Goal: Task Accomplishment & Management: Complete application form

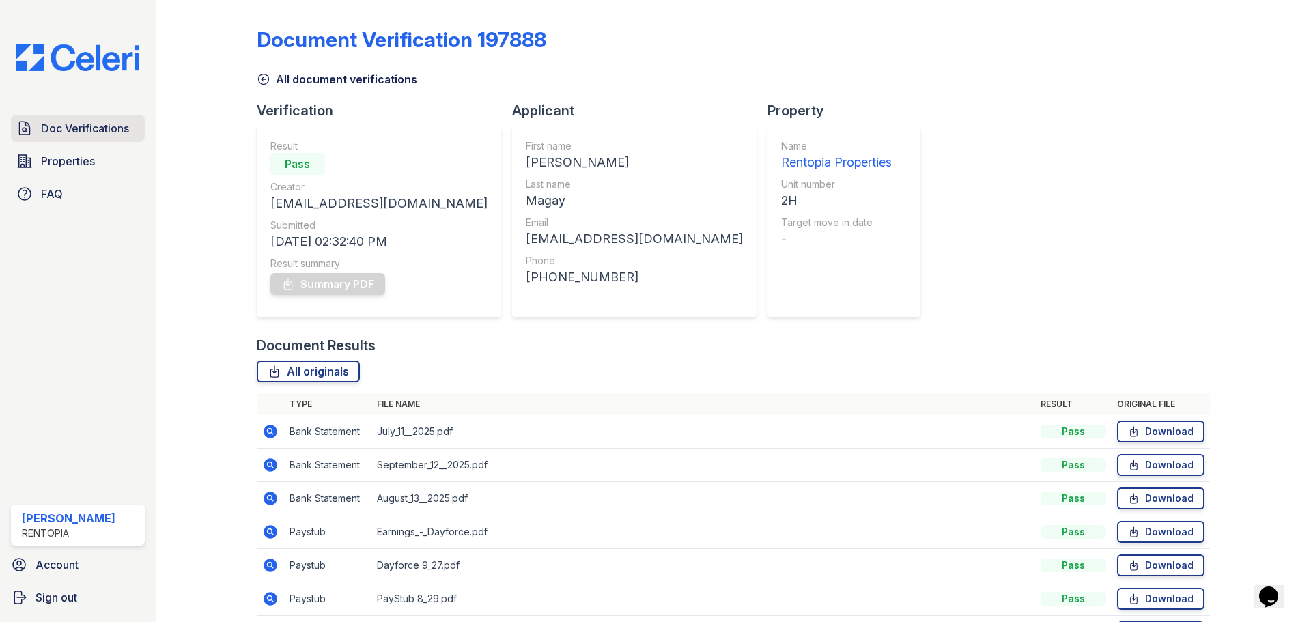
click at [98, 131] on span "Doc Verifications" at bounding box center [85, 128] width 88 height 16
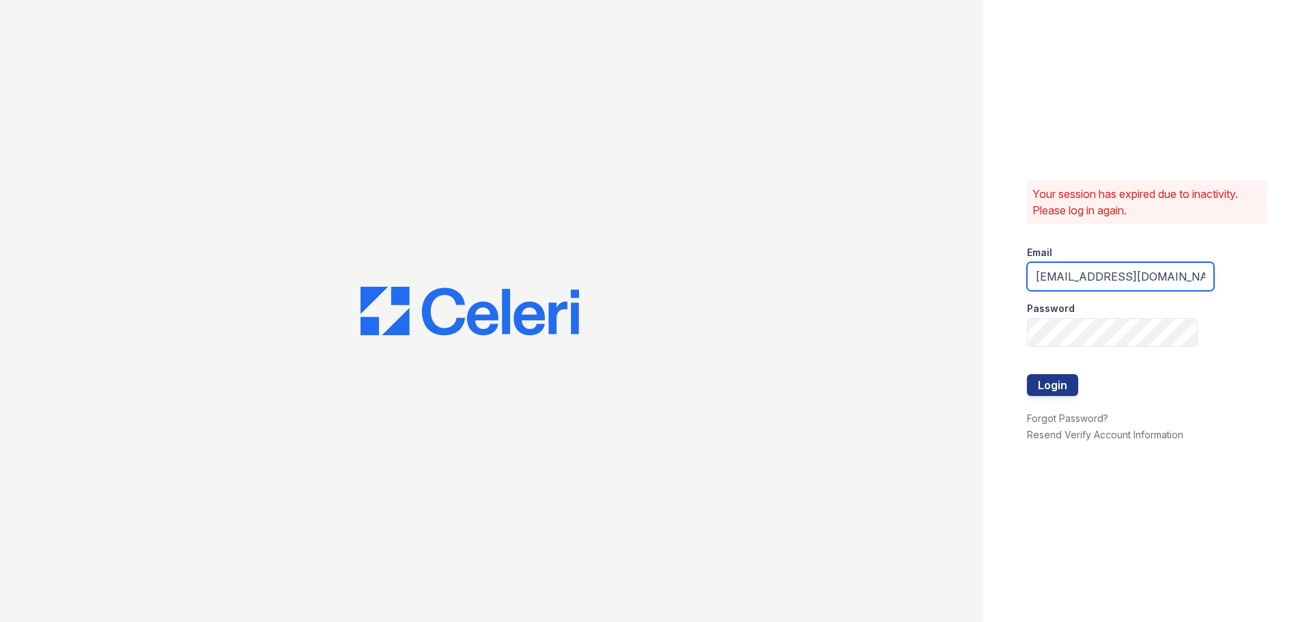
click at [1129, 278] on input "[EMAIL_ADDRESS][DOMAIN_NAME]" at bounding box center [1120, 276] width 187 height 29
type input "[EMAIL_ADDRESS][DOMAIN_NAME]"
click at [1050, 384] on button "Login" at bounding box center [1052, 385] width 51 height 22
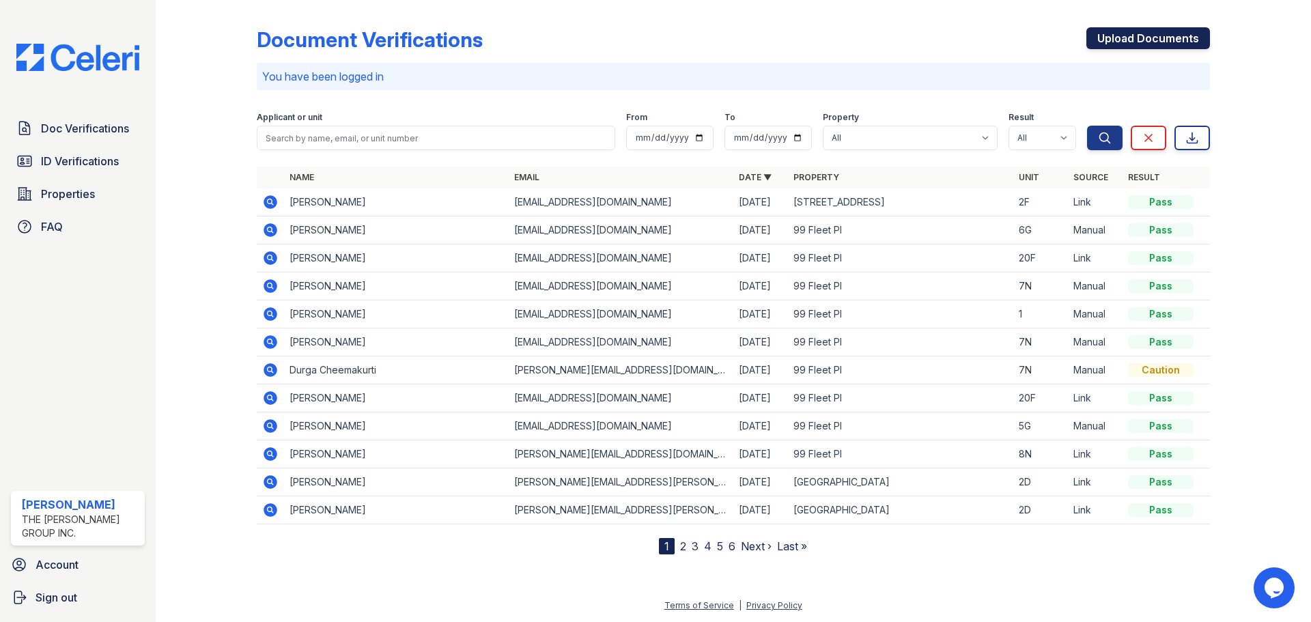
click at [1127, 33] on link "Upload Documents" at bounding box center [1148, 38] width 124 height 22
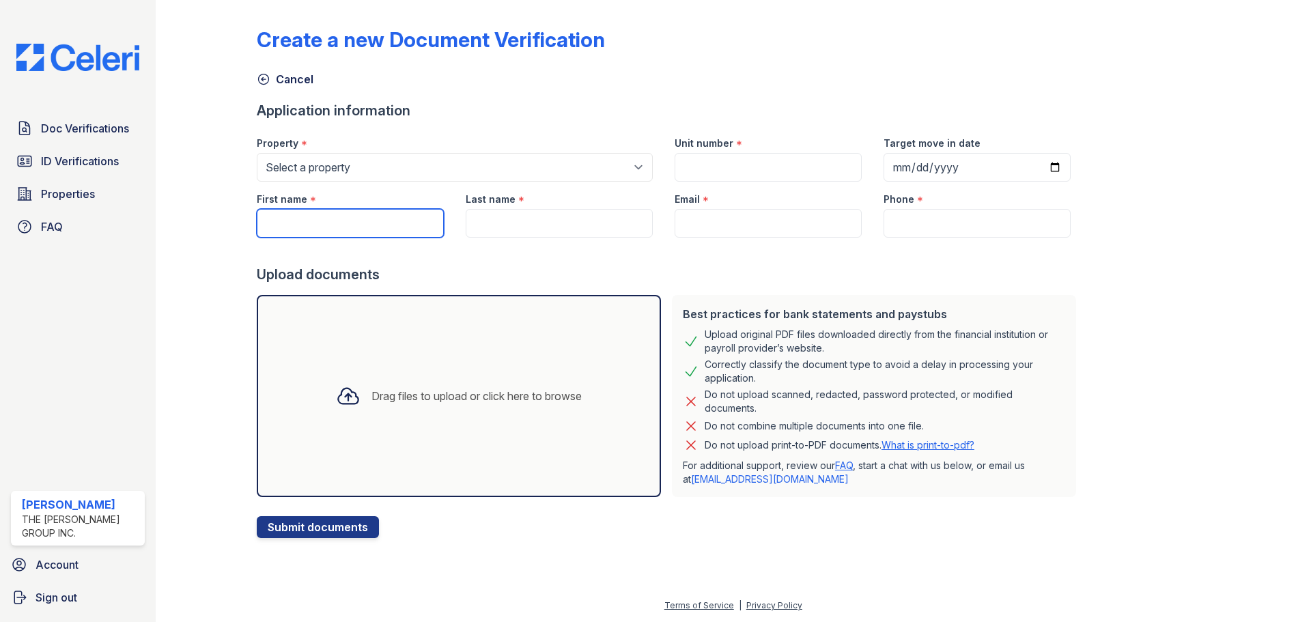
click at [322, 218] on input "First name" at bounding box center [350, 223] width 187 height 29
paste input "Thanh Nguyen"
drag, startPoint x: 365, startPoint y: 227, endPoint x: 302, endPoint y: 225, distance: 62.2
click at [302, 225] on input "Thanh Nguyen" at bounding box center [350, 223] width 187 height 29
type input "Thanh"
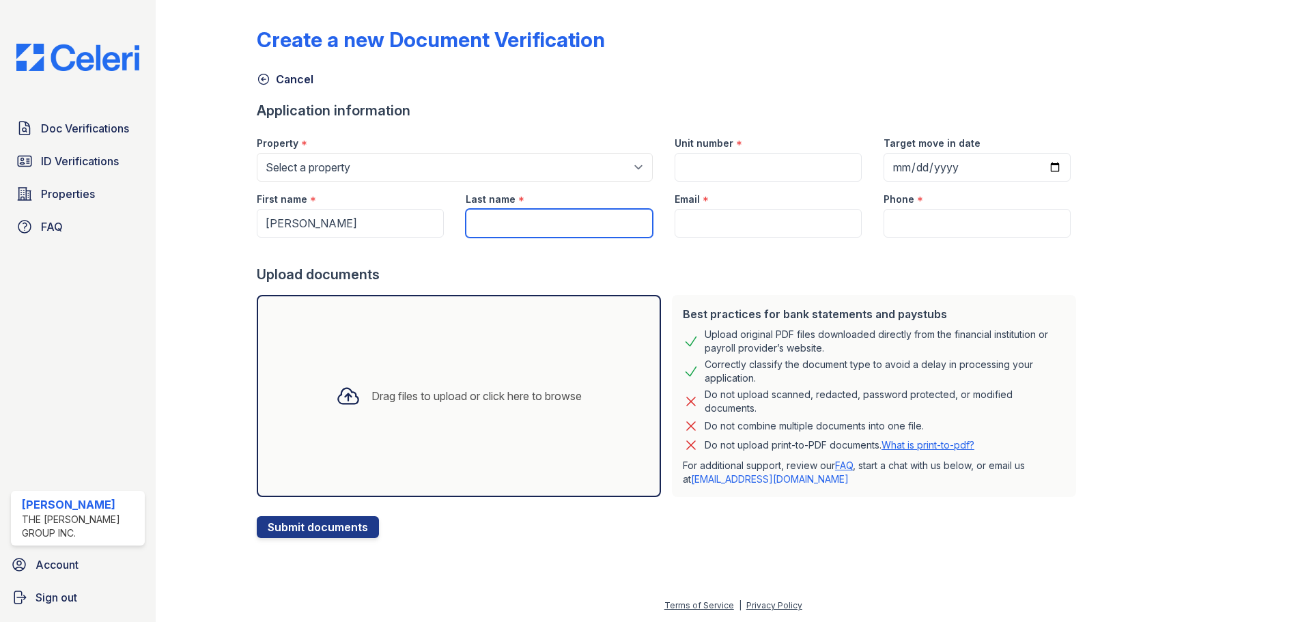
click at [535, 226] on input "Last name" at bounding box center [559, 223] width 187 height 29
paste input "Nguyen"
type input "Nguyen"
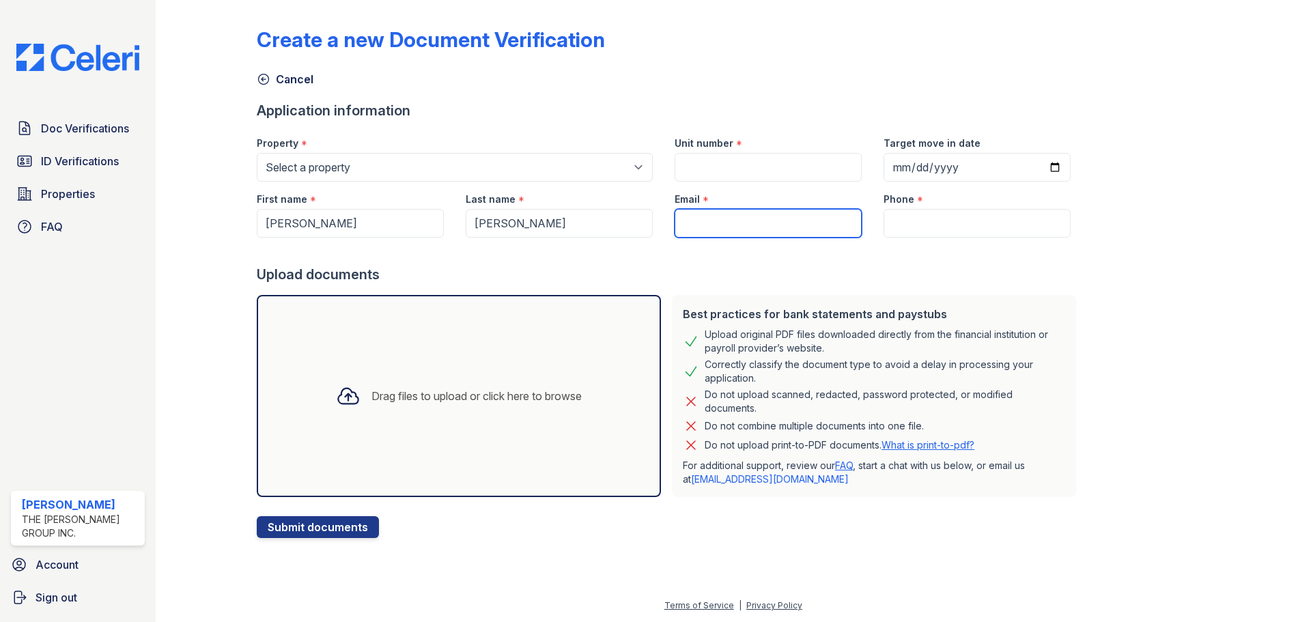
click at [766, 219] on input "Email" at bounding box center [767, 223] width 187 height 29
type input "[EMAIL_ADDRESS][DOMAIN_NAME]"
type input "9172021817"
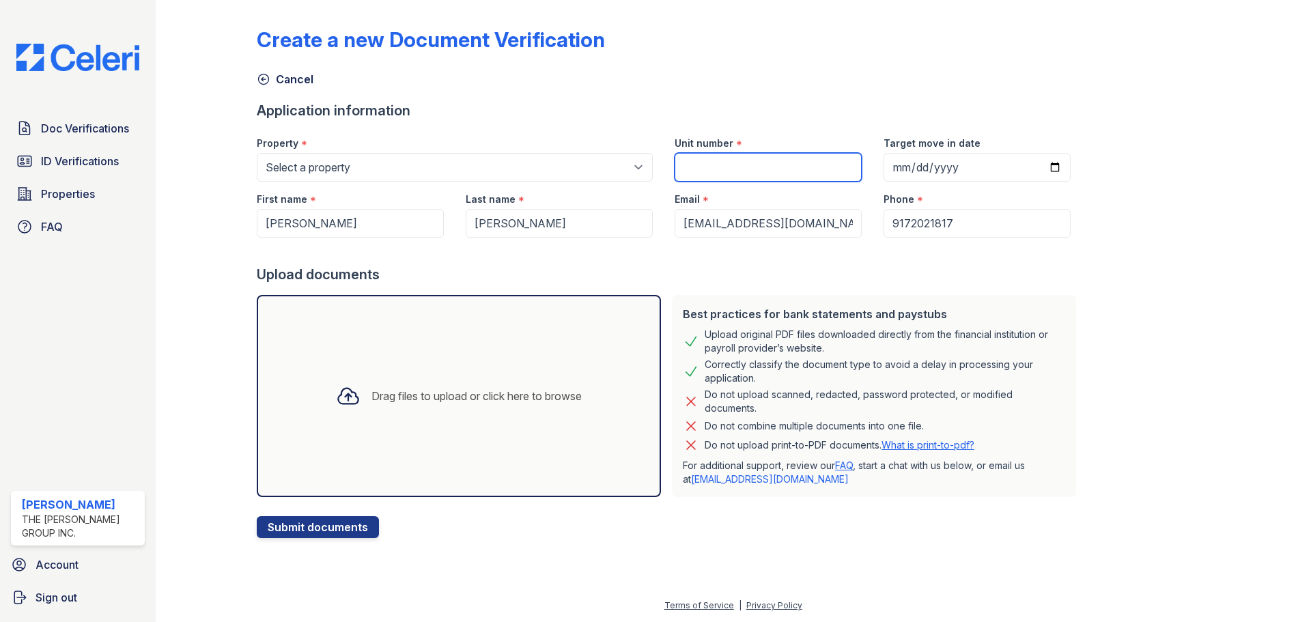
drag, startPoint x: 715, startPoint y: 173, endPoint x: 827, endPoint y: 171, distance: 112.7
click at [715, 173] on input "Unit number" at bounding box center [767, 167] width 187 height 29
type input "9G"
click at [444, 399] on div "Drag files to upload or click here to browse" at bounding box center [476, 396] width 210 height 16
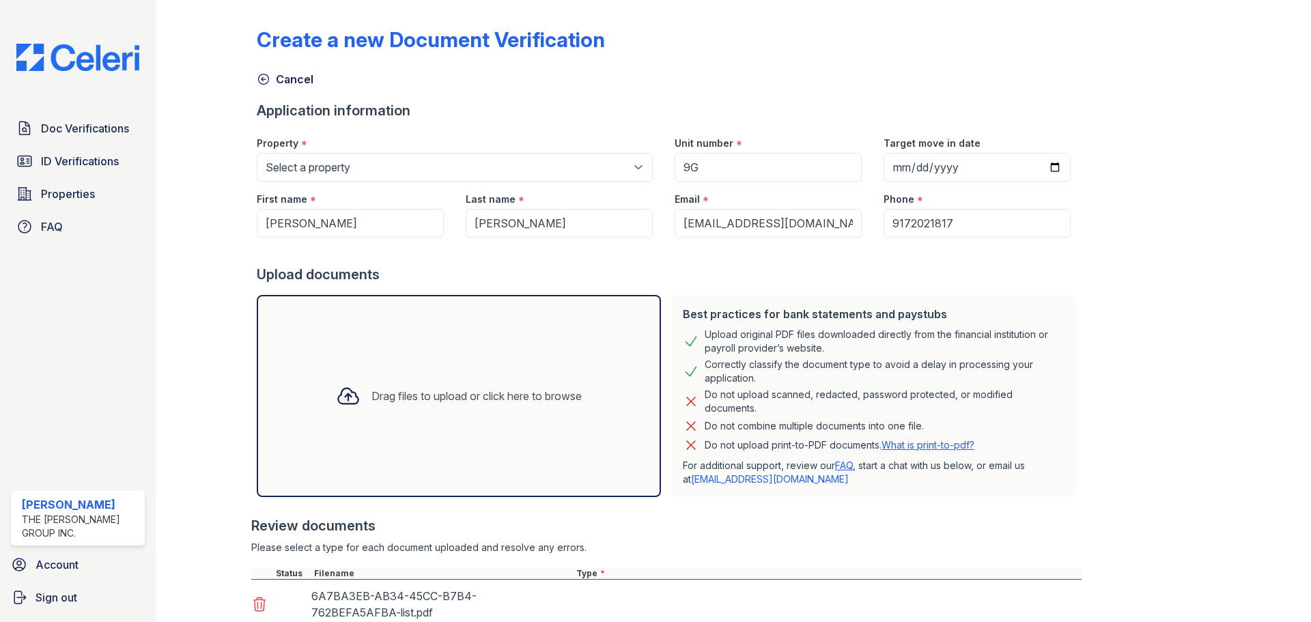
scroll to position [253, 0]
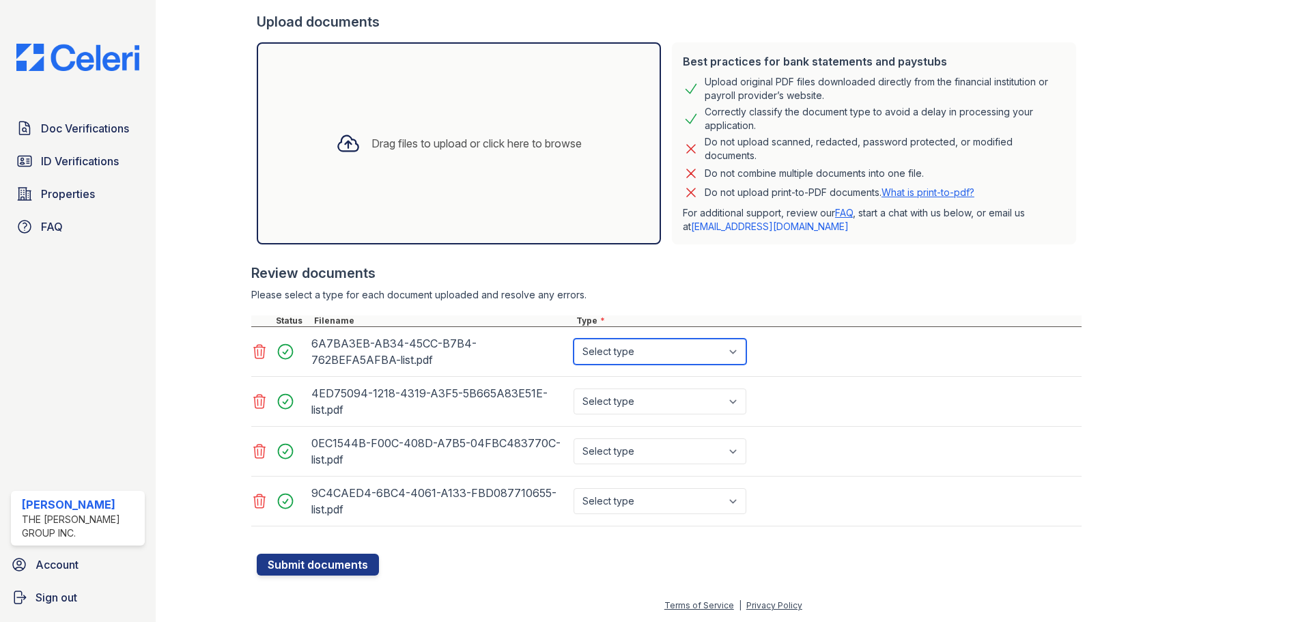
click at [696, 354] on select "Select type Paystub Bank Statement Offer Letter Tax Documents Benefit Award Let…" at bounding box center [659, 352] width 173 height 26
select select "bank_statement"
click at [573, 339] on select "Select type Paystub Bank Statement Offer Letter Tax Documents Benefit Award Let…" at bounding box center [659, 352] width 173 height 26
click at [659, 399] on select "Select type Paystub Bank Statement Offer Letter Tax Documents Benefit Award Let…" at bounding box center [659, 401] width 173 height 26
select select "bank_statement"
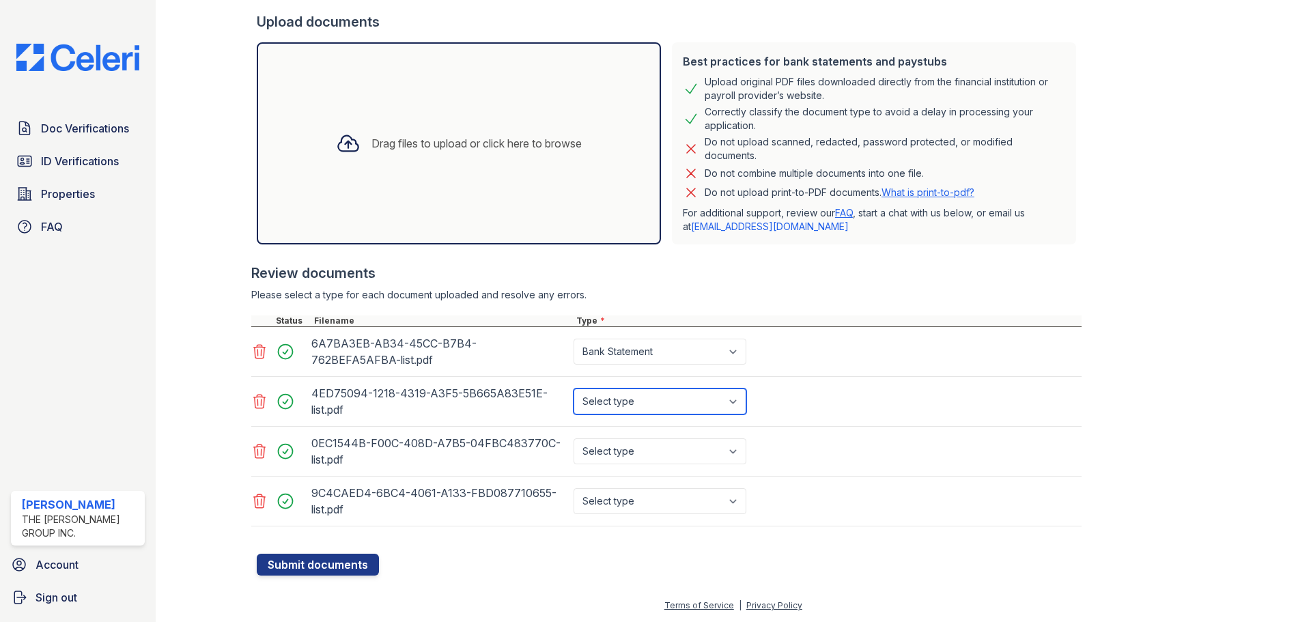
click at [573, 388] on select "Select type Paystub Bank Statement Offer Letter Tax Documents Benefit Award Let…" at bounding box center [659, 401] width 173 height 26
click at [661, 448] on select "Select type Paystub Bank Statement Offer Letter Tax Documents Benefit Award Let…" at bounding box center [659, 451] width 173 height 26
select select "bank_statement"
click at [573, 438] on select "Select type Paystub Bank Statement Offer Letter Tax Documents Benefit Award Let…" at bounding box center [659, 451] width 173 height 26
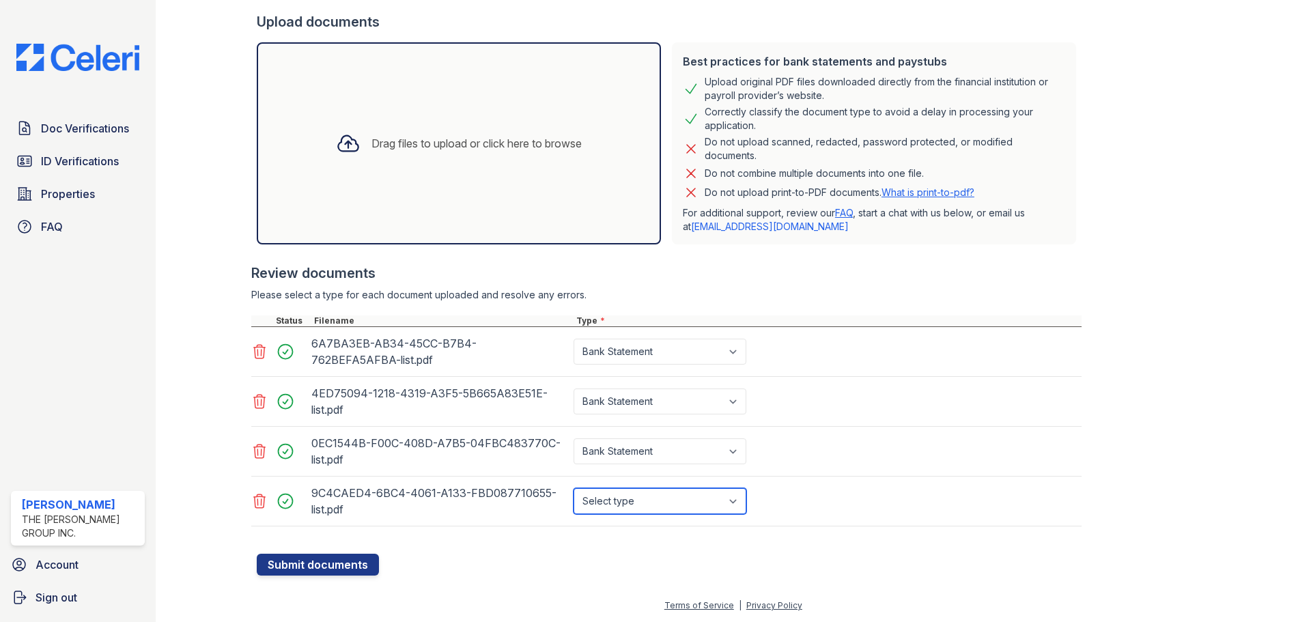
click at [638, 496] on select "Select type Paystub Bank Statement Offer Letter Tax Documents Benefit Award Let…" at bounding box center [659, 501] width 173 height 26
select select "bank_statement"
click at [573, 488] on select "Select type Paystub Bank Statement Offer Letter Tax Documents Benefit Award Let…" at bounding box center [659, 501] width 173 height 26
click at [348, 569] on button "Submit documents" at bounding box center [318, 565] width 122 height 22
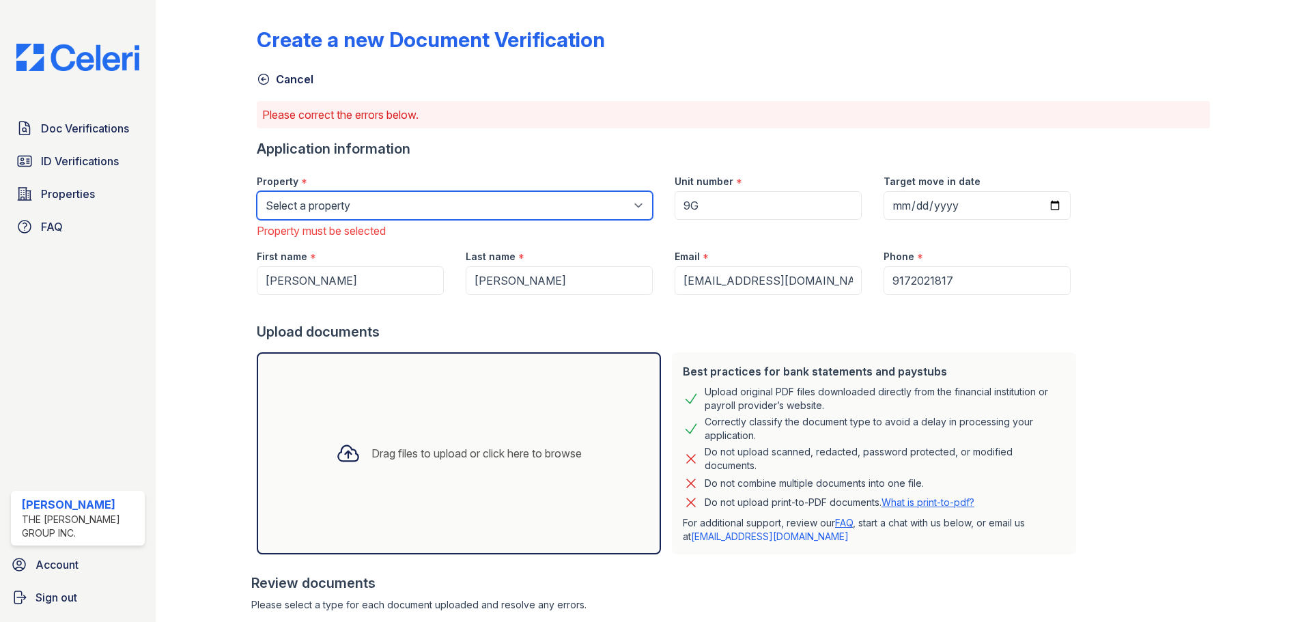
click at [429, 209] on select "Select a property 276 Nostrand Ave 679 Grand St 70 Bushwick Ave 735 Bushwick Av…" at bounding box center [455, 205] width 396 height 29
select select "5224"
click at [257, 191] on select "Select a property 276 Nostrand Ave 679 Grand St 70 Bushwick Ave 735 Bushwick Av…" at bounding box center [455, 205] width 396 height 29
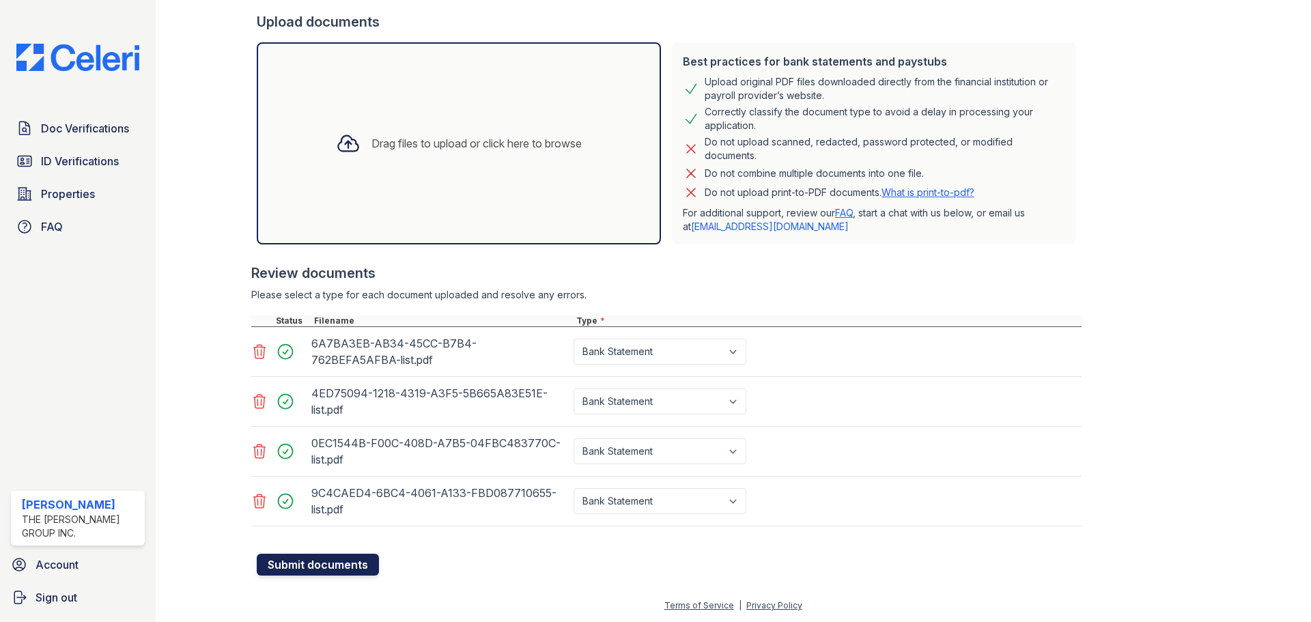
click at [327, 571] on button "Submit documents" at bounding box center [318, 565] width 122 height 22
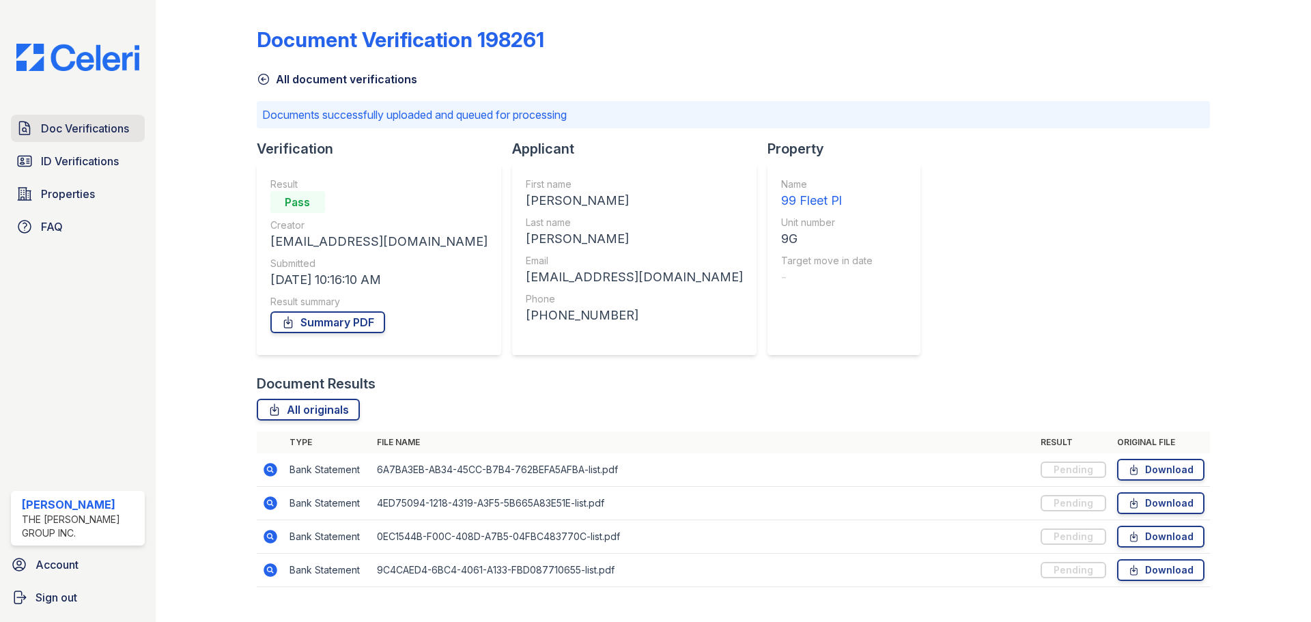
click at [77, 118] on link "Doc Verifications" at bounding box center [78, 128] width 134 height 27
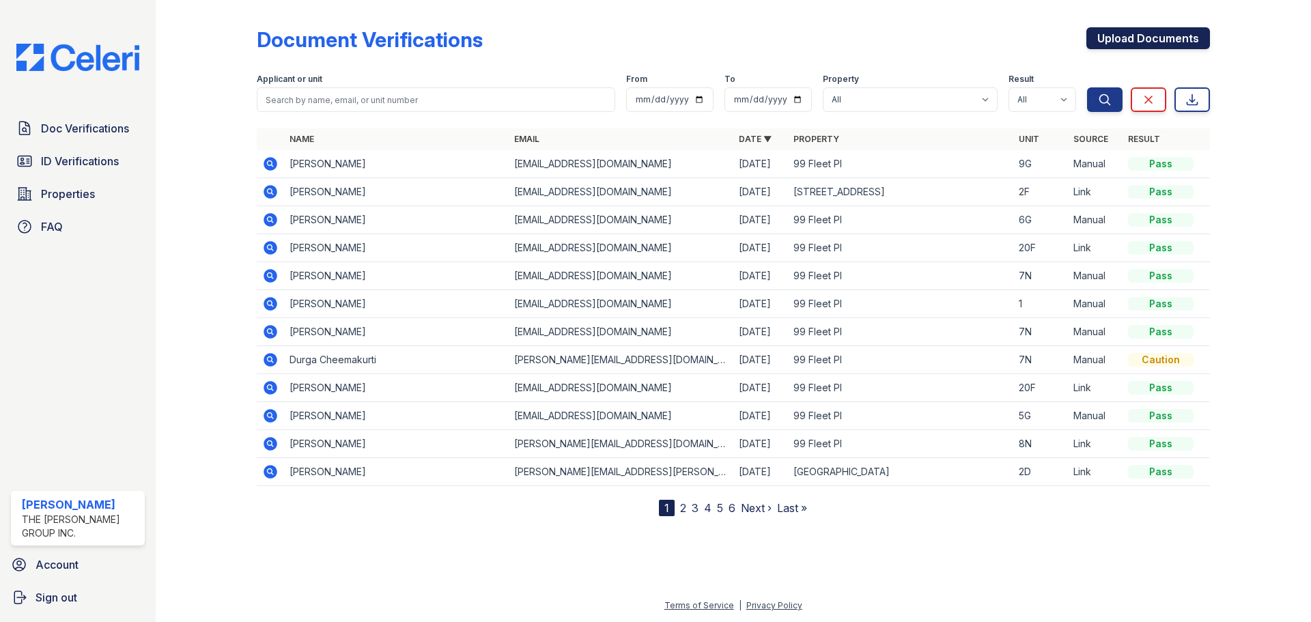
click at [1163, 31] on link "Upload Documents" at bounding box center [1148, 38] width 124 height 22
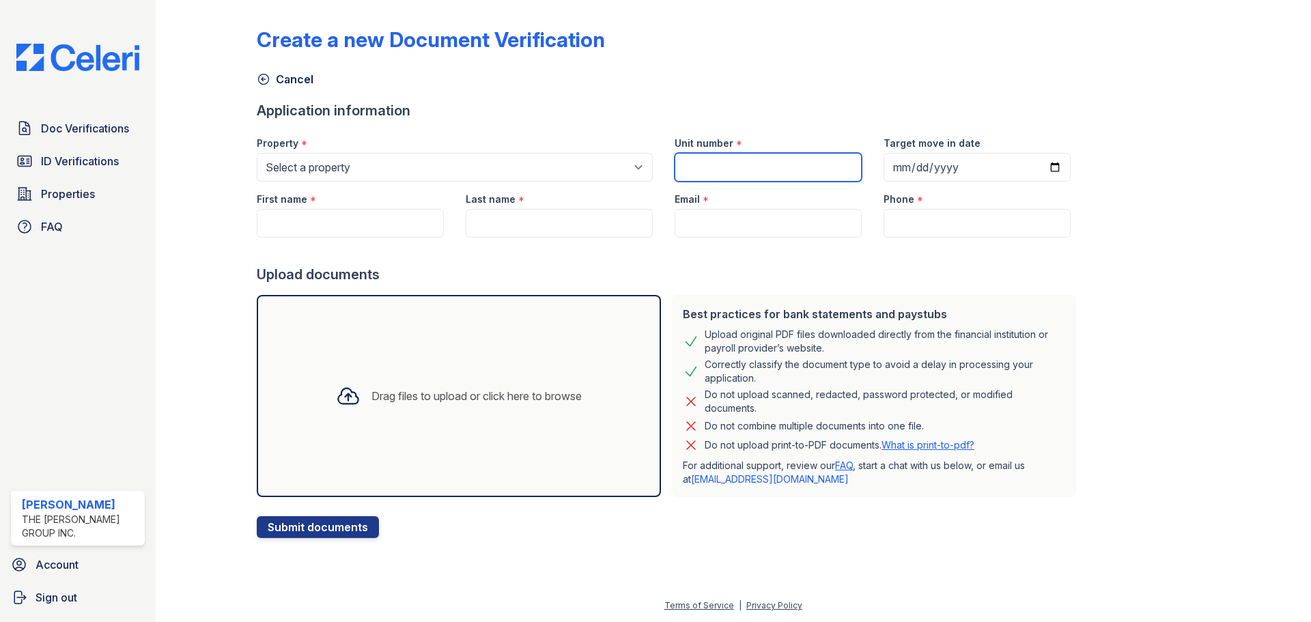
click at [762, 165] on input "Unit number" at bounding box center [767, 167] width 187 height 29
type input "9G"
drag, startPoint x: 336, startPoint y: 229, endPoint x: 543, endPoint y: 203, distance: 209.2
click at [336, 229] on input "First name" at bounding box center [350, 223] width 187 height 29
click at [351, 226] on input "First name" at bounding box center [350, 223] width 187 height 29
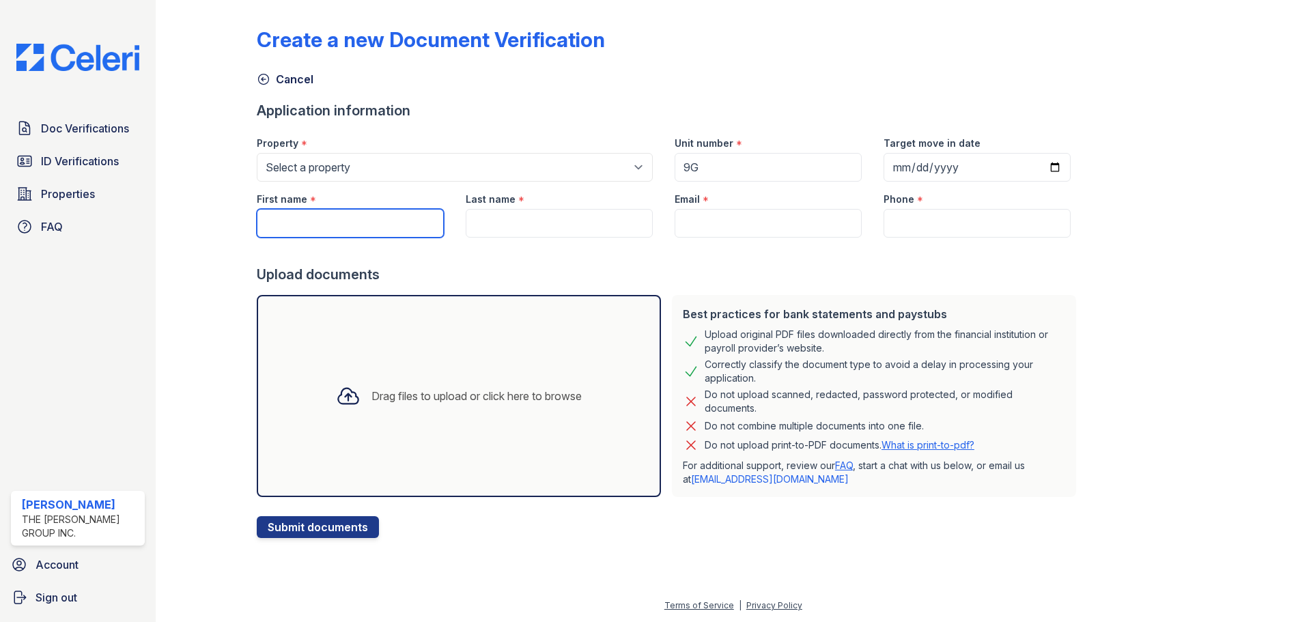
paste input "Ngoc Thao Quyen Nguyen"
drag, startPoint x: 381, startPoint y: 225, endPoint x: 326, endPoint y: 225, distance: 55.3
click at [326, 225] on input "Ngoc Thao Quyen Nguyen" at bounding box center [350, 223] width 187 height 29
type input "Ngoc Thao Quyen Nguyen"
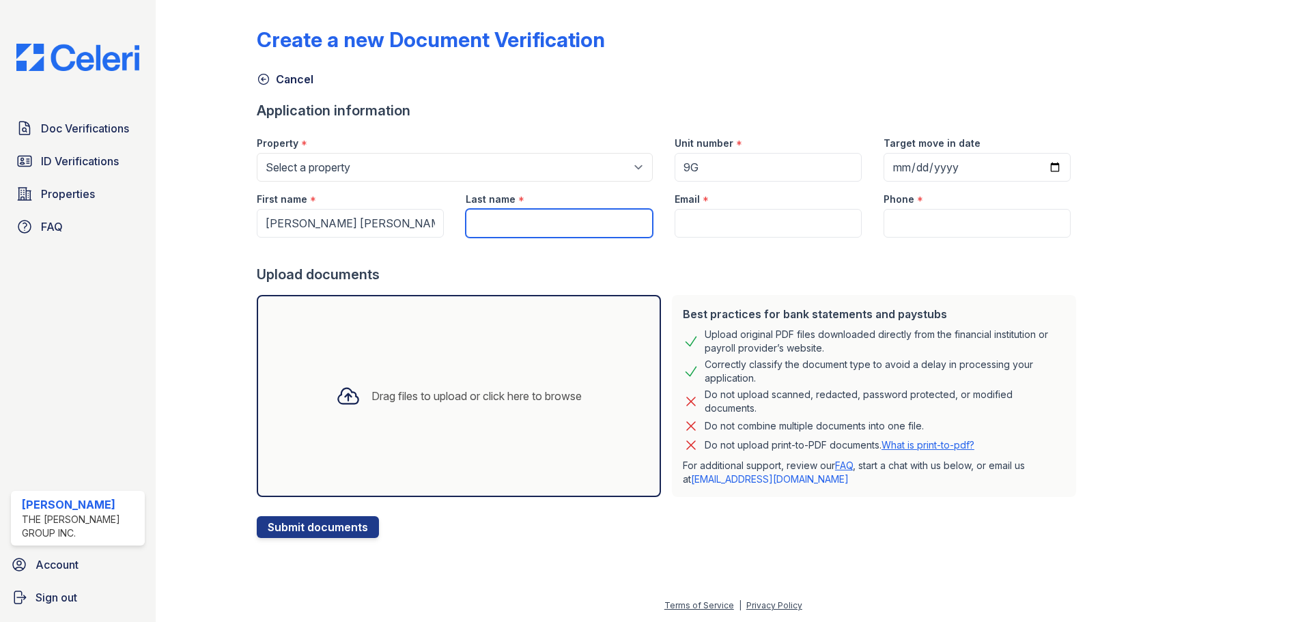
click at [504, 225] on input "Last name" at bounding box center [559, 223] width 187 height 29
click at [501, 221] on input "Last name" at bounding box center [559, 223] width 187 height 29
paste input "[PERSON_NAME]"
type input "[PERSON_NAME]"
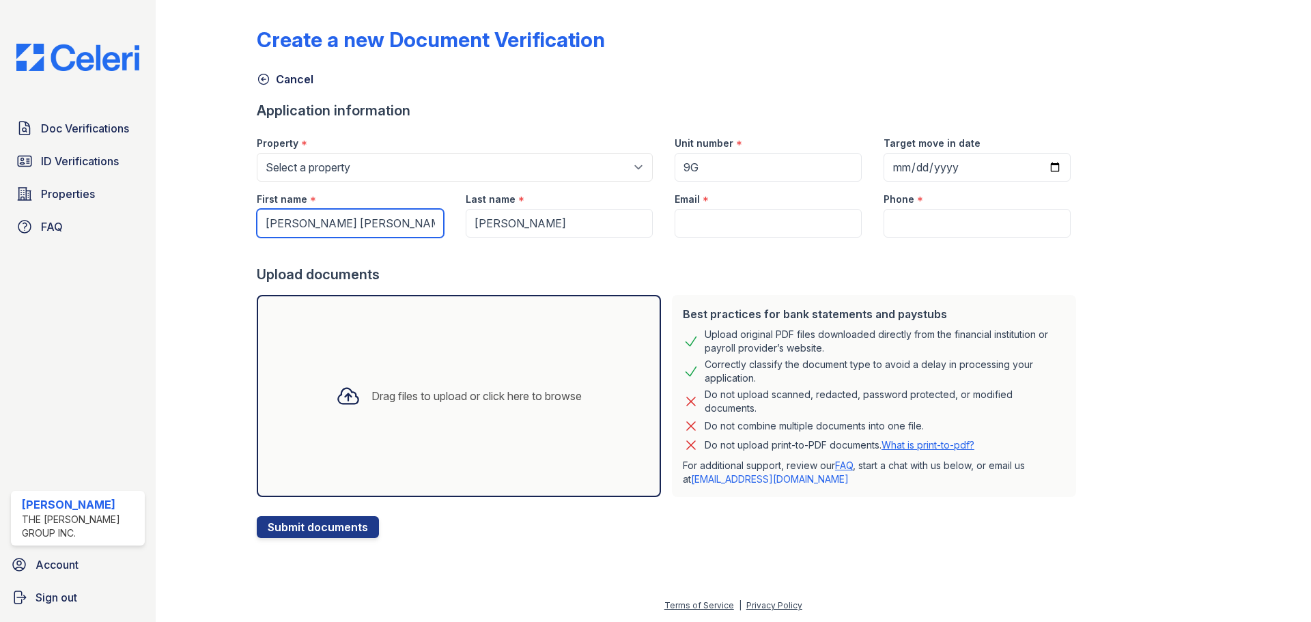
drag, startPoint x: 406, startPoint y: 226, endPoint x: 327, endPoint y: 225, distance: 78.5
click at [327, 225] on input "Ngoc Thao Quyen Nguyen" at bounding box center [350, 223] width 187 height 29
type input "[PERSON_NAME]"
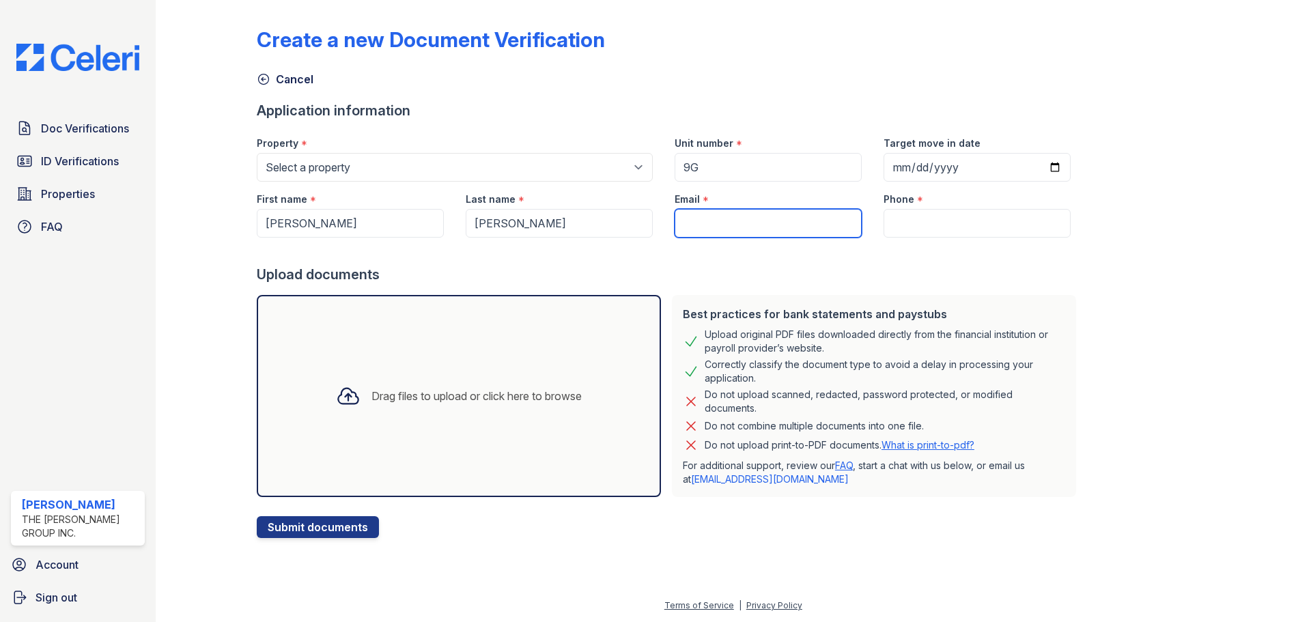
click at [766, 230] on input "Email" at bounding box center [767, 223] width 187 height 29
type input "[EMAIL_ADDRESS][DOMAIN_NAME]"
type input "9172021817"
click at [433, 399] on div "Drag files to upload or click here to browse" at bounding box center [476, 396] width 210 height 16
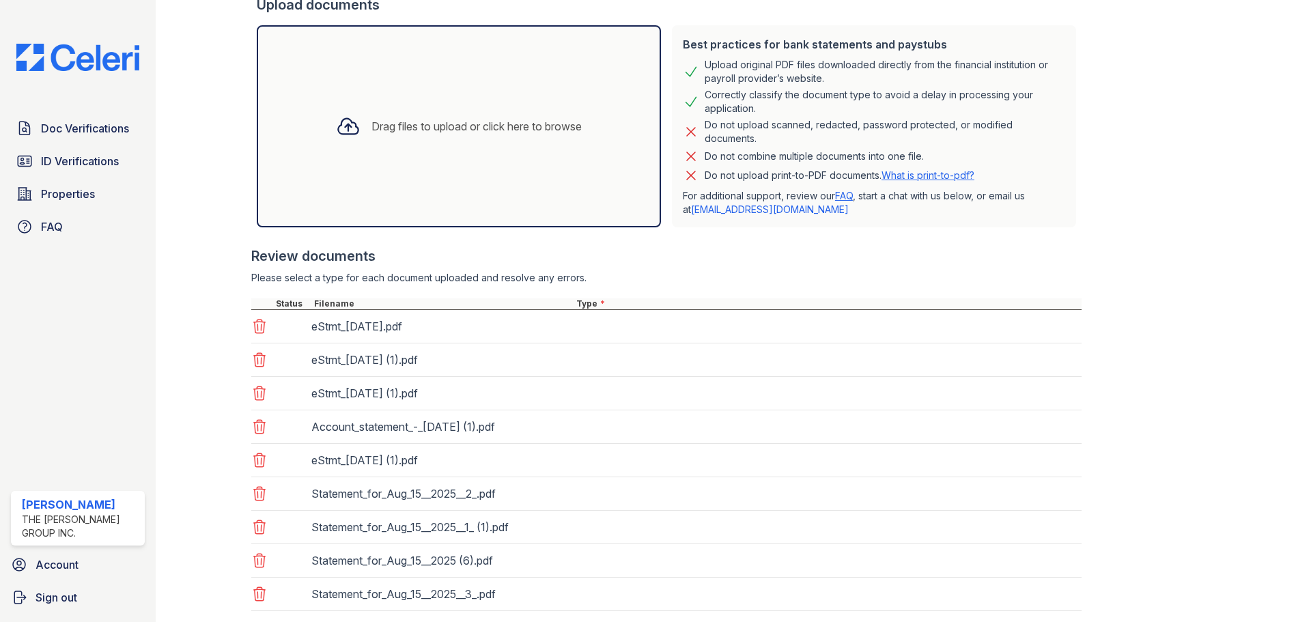
scroll to position [354, 0]
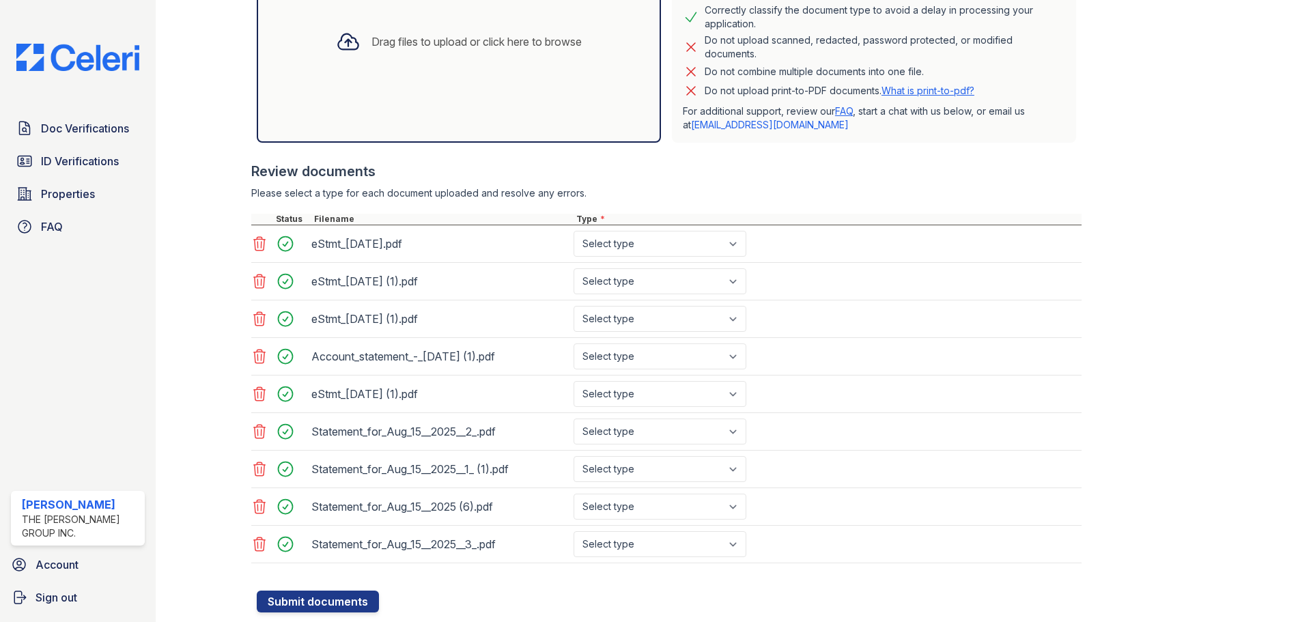
click at [665, 227] on div "eStmt_2025-09-23.pdf Select type Paystub Bank Statement Offer Letter Tax Docume…" at bounding box center [666, 244] width 830 height 38
click at [665, 238] on select "Select type Paystub Bank Statement Offer Letter Tax Documents Benefit Award Let…" at bounding box center [659, 244] width 173 height 26
select select "bank_statement"
click at [573, 231] on select "Select type Paystub Bank Statement Offer Letter Tax Documents Benefit Award Let…" at bounding box center [659, 244] width 173 height 26
click at [655, 275] on select "Select type Paystub Bank Statement Offer Letter Tax Documents Benefit Award Let…" at bounding box center [659, 281] width 173 height 26
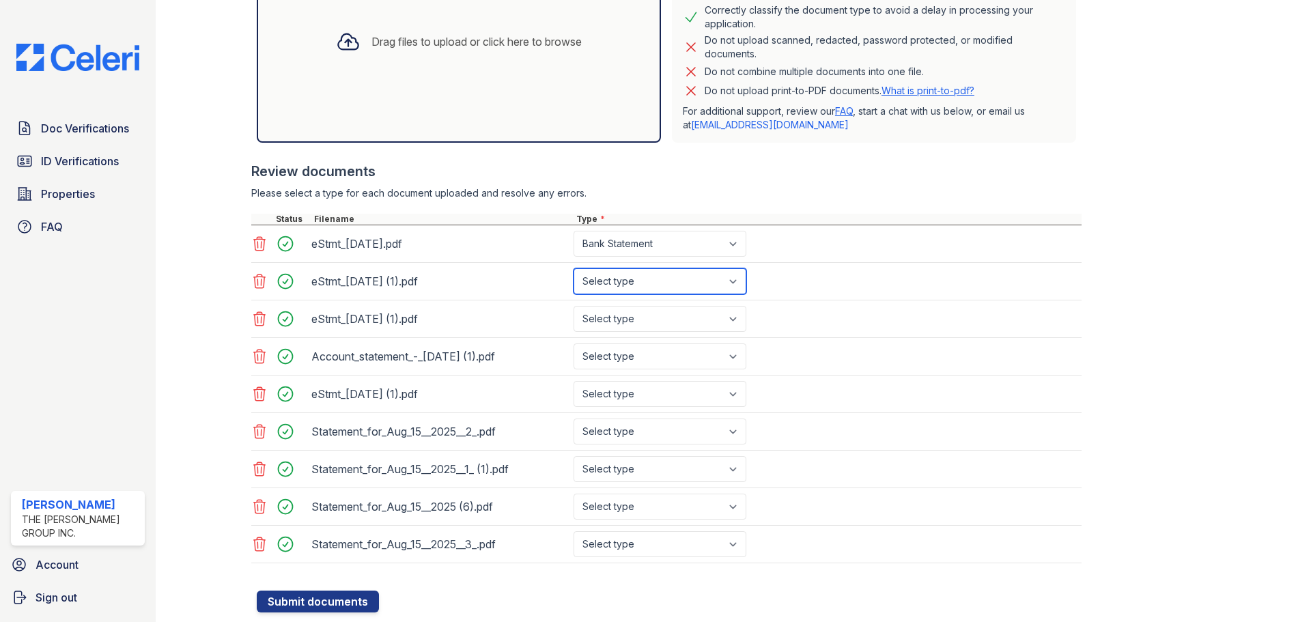
select select "bank_statement"
click at [573, 268] on select "Select type Paystub Bank Statement Offer Letter Tax Documents Benefit Award Let…" at bounding box center [659, 281] width 173 height 26
click at [631, 322] on select "Select type Paystub Bank Statement Offer Letter Tax Documents Benefit Award Let…" at bounding box center [659, 319] width 173 height 26
select select "bank_statement"
click at [573, 306] on select "Select type Paystub Bank Statement Offer Letter Tax Documents Benefit Award Let…" at bounding box center [659, 319] width 173 height 26
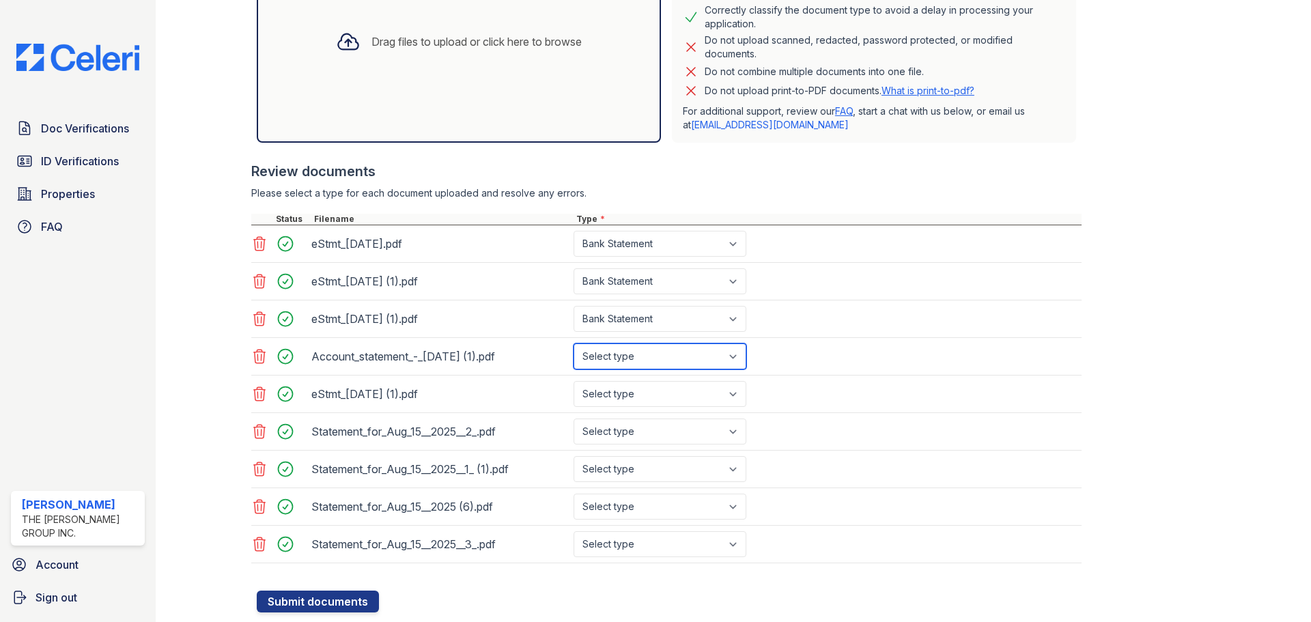
click at [652, 357] on select "Select type Paystub Bank Statement Offer Letter Tax Documents Benefit Award Let…" at bounding box center [659, 356] width 173 height 26
select select "bank_statement"
click at [573, 343] on select "Select type Paystub Bank Statement Offer Letter Tax Documents Benefit Award Let…" at bounding box center [659, 356] width 173 height 26
click at [636, 385] on select "Select type Paystub Bank Statement Offer Letter Tax Documents Benefit Award Let…" at bounding box center [659, 394] width 173 height 26
select select "bank_statement"
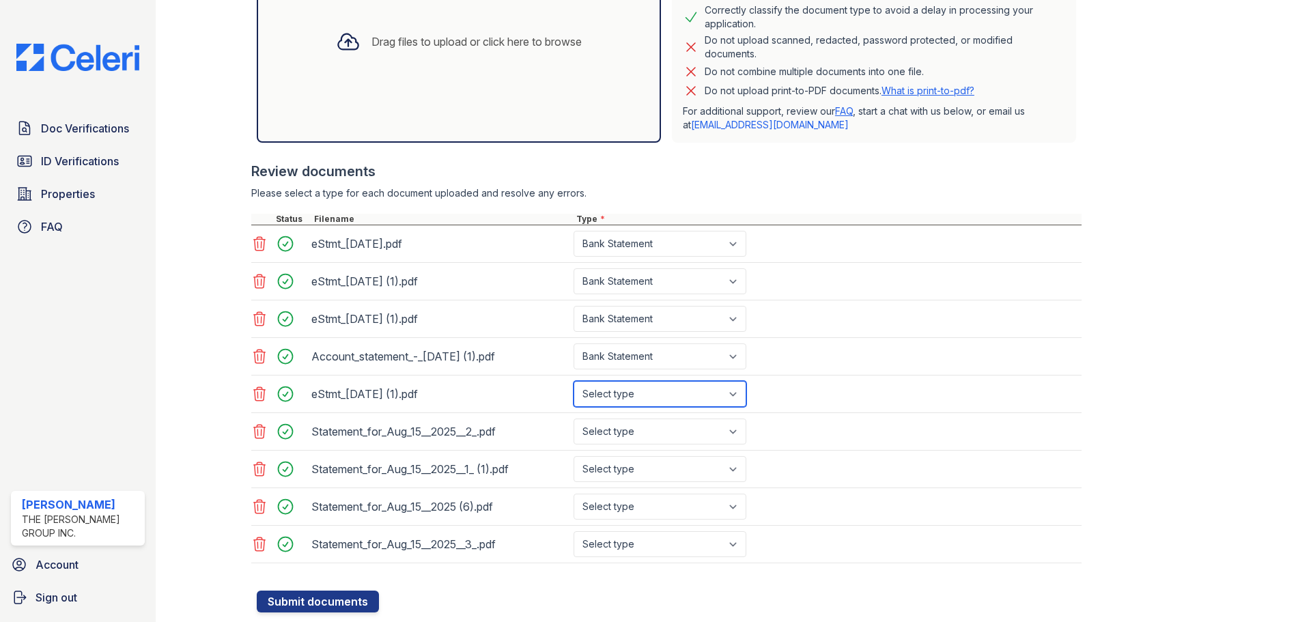
click at [573, 381] on select "Select type Paystub Bank Statement Offer Letter Tax Documents Benefit Award Let…" at bounding box center [659, 394] width 173 height 26
click at [621, 438] on select "Select type Paystub Bank Statement Offer Letter Tax Documents Benefit Award Let…" at bounding box center [659, 431] width 173 height 26
select select "paystub"
click at [573, 418] on select "Select type Paystub Bank Statement Offer Letter Tax Documents Benefit Award Let…" at bounding box center [659, 431] width 173 height 26
click at [629, 471] on select "Select type Paystub Bank Statement Offer Letter Tax Documents Benefit Award Let…" at bounding box center [659, 469] width 173 height 26
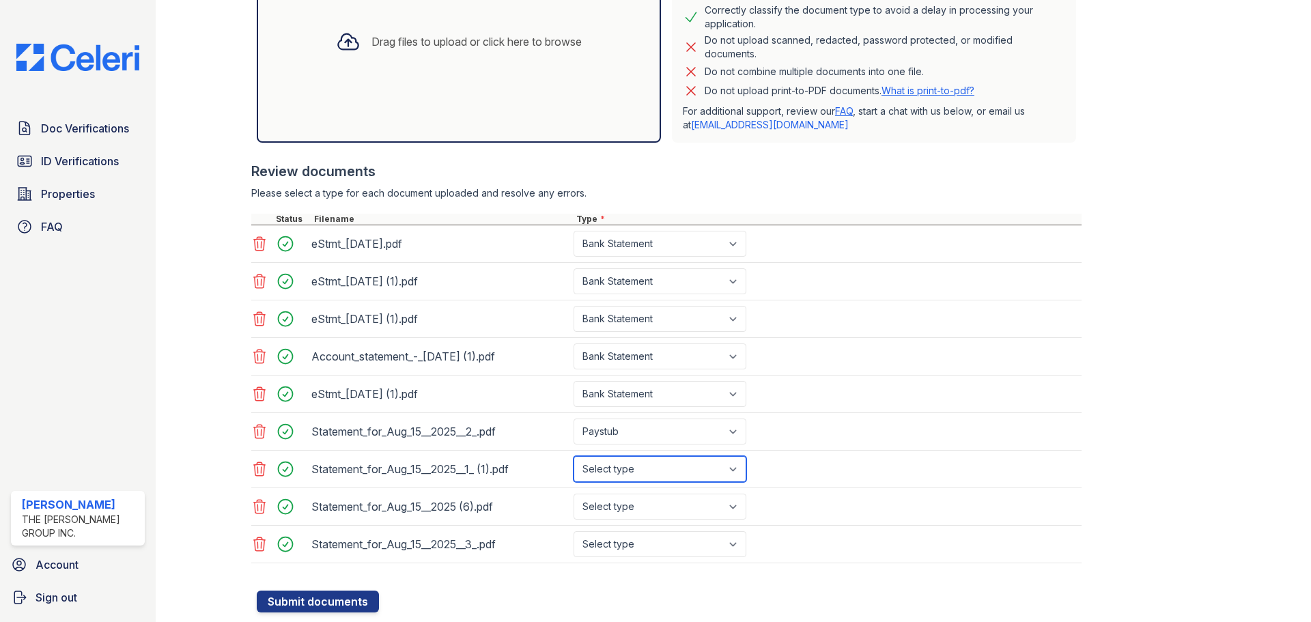
select select "paystub"
click at [573, 456] on select "Select type Paystub Bank Statement Offer Letter Tax Documents Benefit Award Let…" at bounding box center [659, 469] width 173 height 26
click at [629, 500] on select "Select type Paystub Bank Statement Offer Letter Tax Documents Benefit Award Let…" at bounding box center [659, 507] width 173 height 26
select select "paystub"
click at [573, 494] on select "Select type Paystub Bank Statement Offer Letter Tax Documents Benefit Award Let…" at bounding box center [659, 507] width 173 height 26
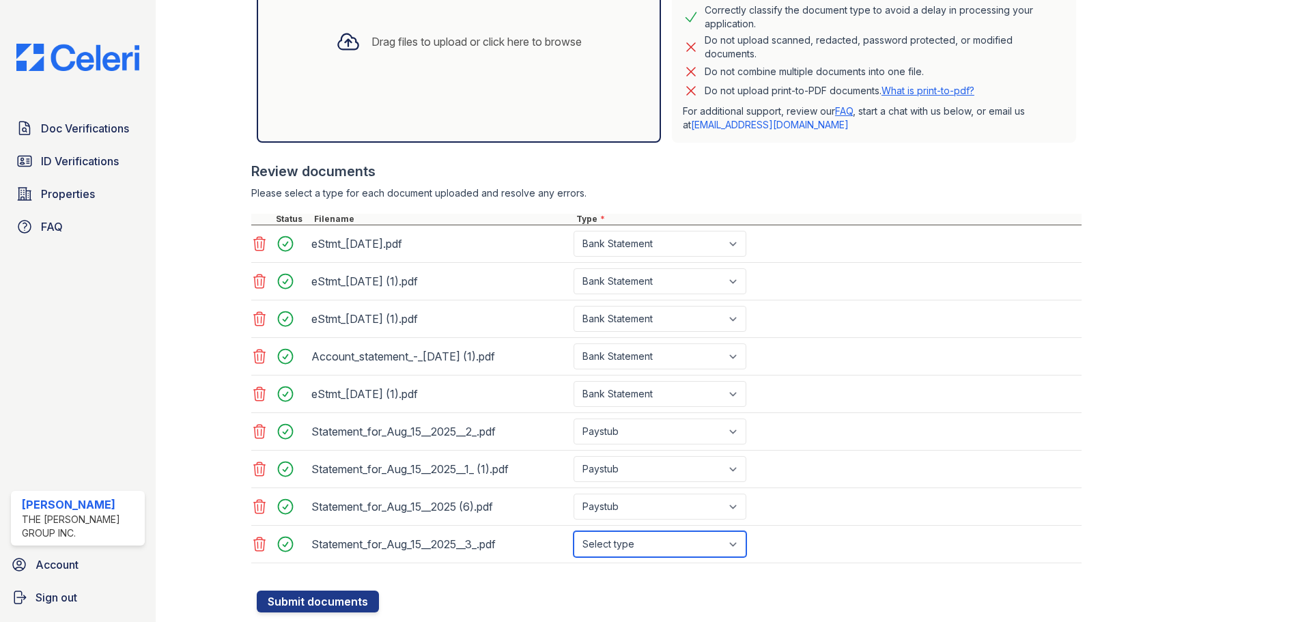
drag, startPoint x: 659, startPoint y: 545, endPoint x: 661, endPoint y: 537, distance: 8.4
click at [659, 545] on select "Select type Paystub Bank Statement Offer Letter Tax Documents Benefit Award Let…" at bounding box center [659, 544] width 173 height 26
select select "paystub"
click at [573, 531] on select "Select type Paystub Bank Statement Offer Letter Tax Documents Benefit Award Let…" at bounding box center [659, 544] width 173 height 26
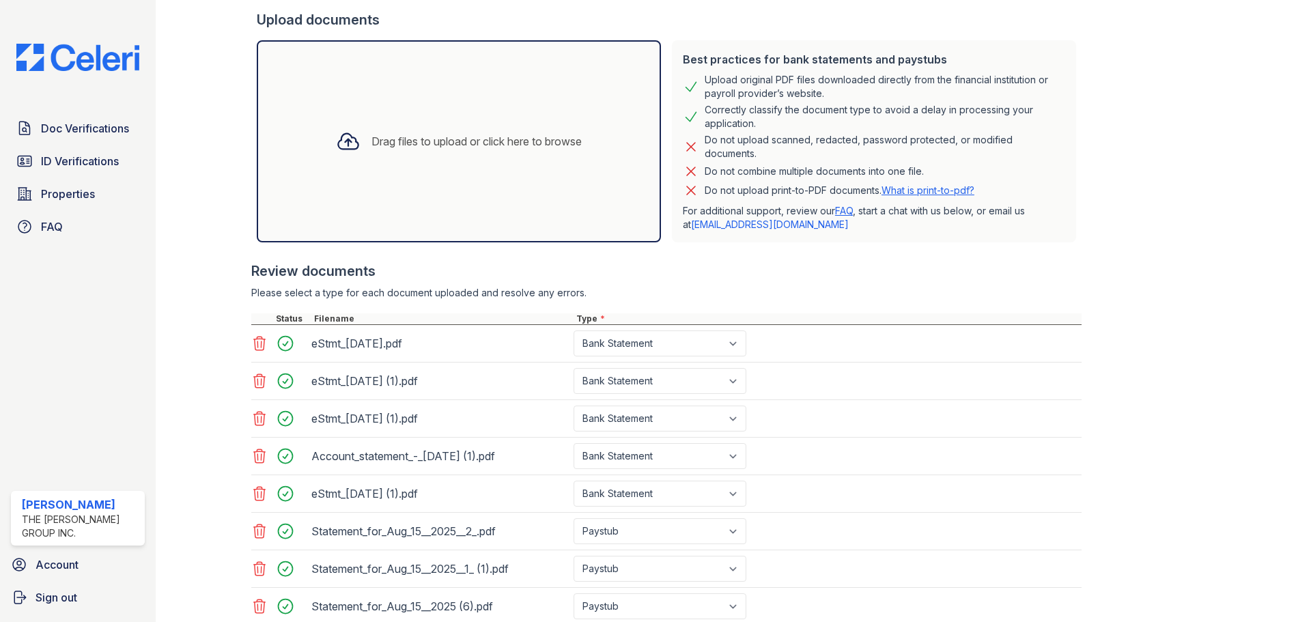
scroll to position [81, 0]
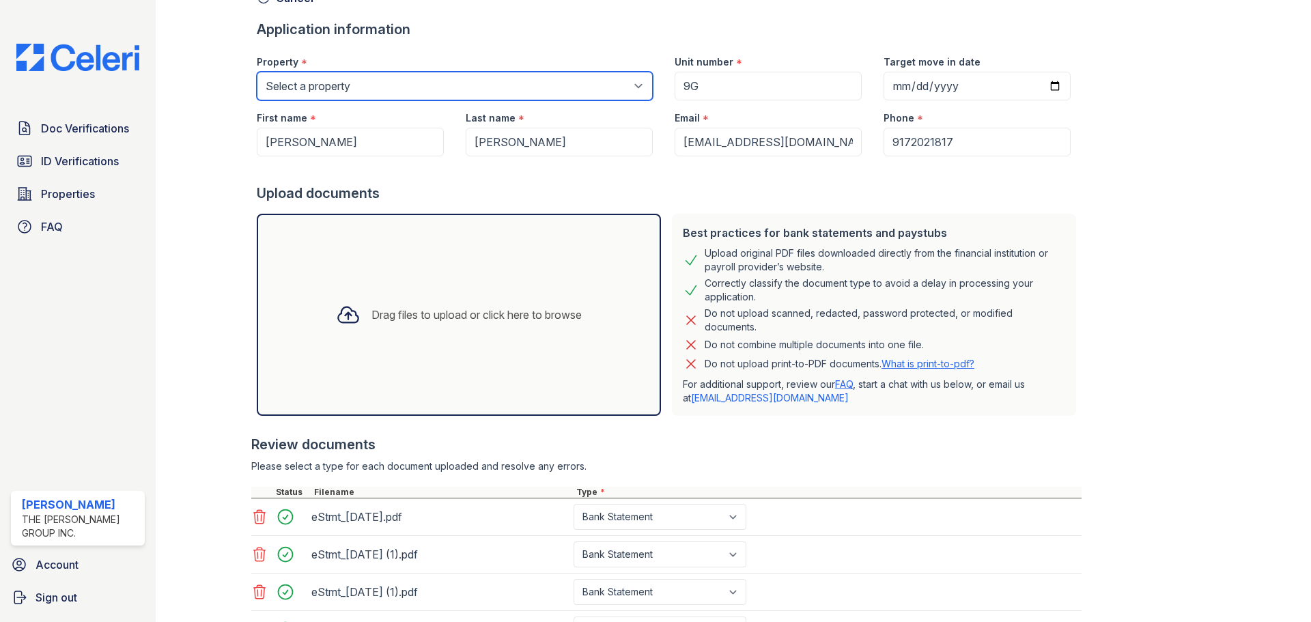
click at [364, 83] on select "Select a property 276 Nostrand Ave 679 Grand St 70 Bushwick Ave 735 Bushwick Av…" at bounding box center [455, 86] width 396 height 29
select select "5224"
click at [257, 72] on select "Select a property 276 Nostrand Ave 679 Grand St 70 Bushwick Ave 735 Bushwick Av…" at bounding box center [455, 86] width 396 height 29
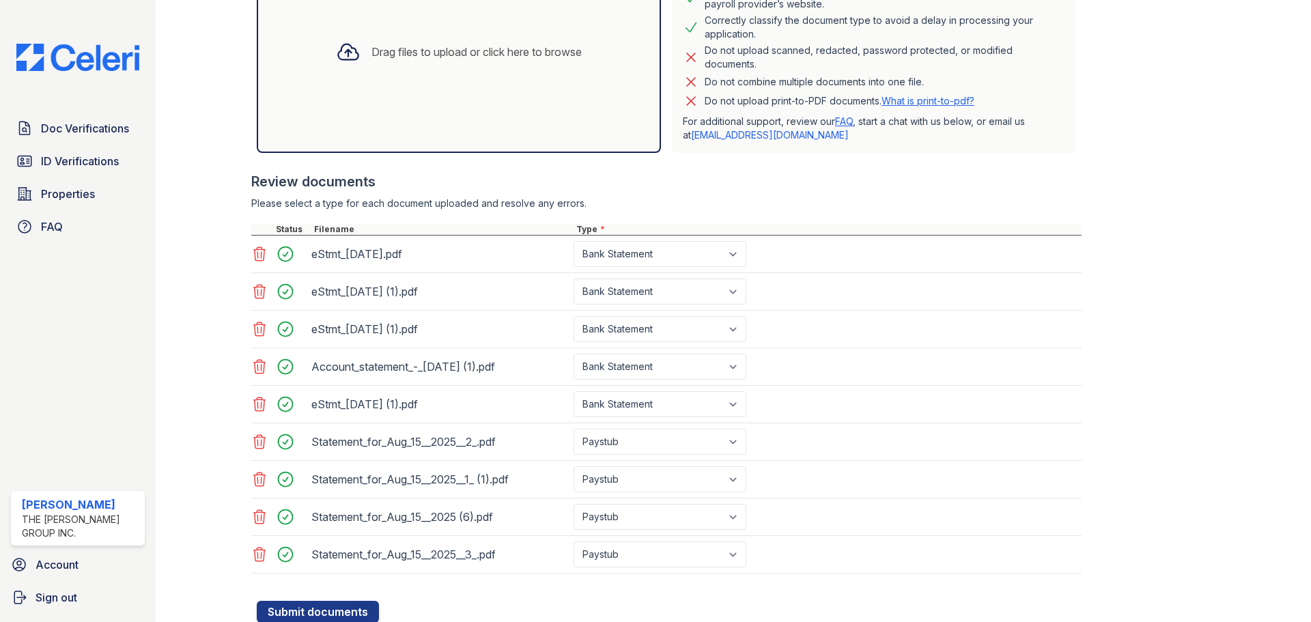
scroll to position [391, 0]
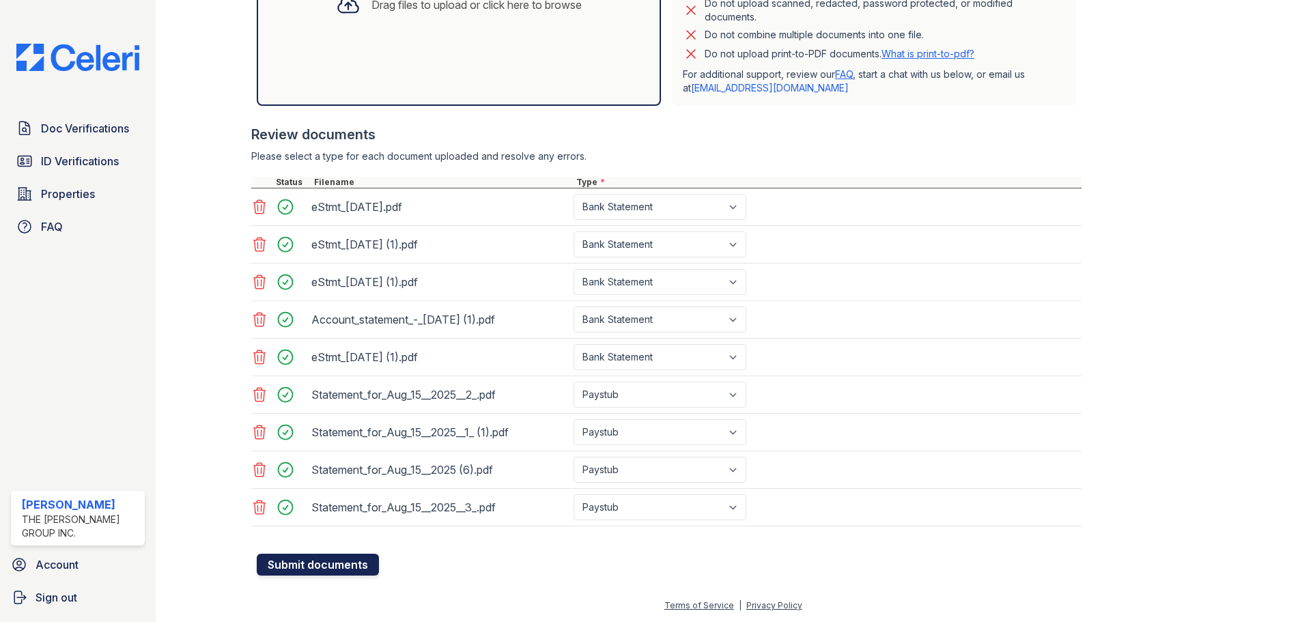
click at [343, 563] on button "Submit documents" at bounding box center [318, 565] width 122 height 22
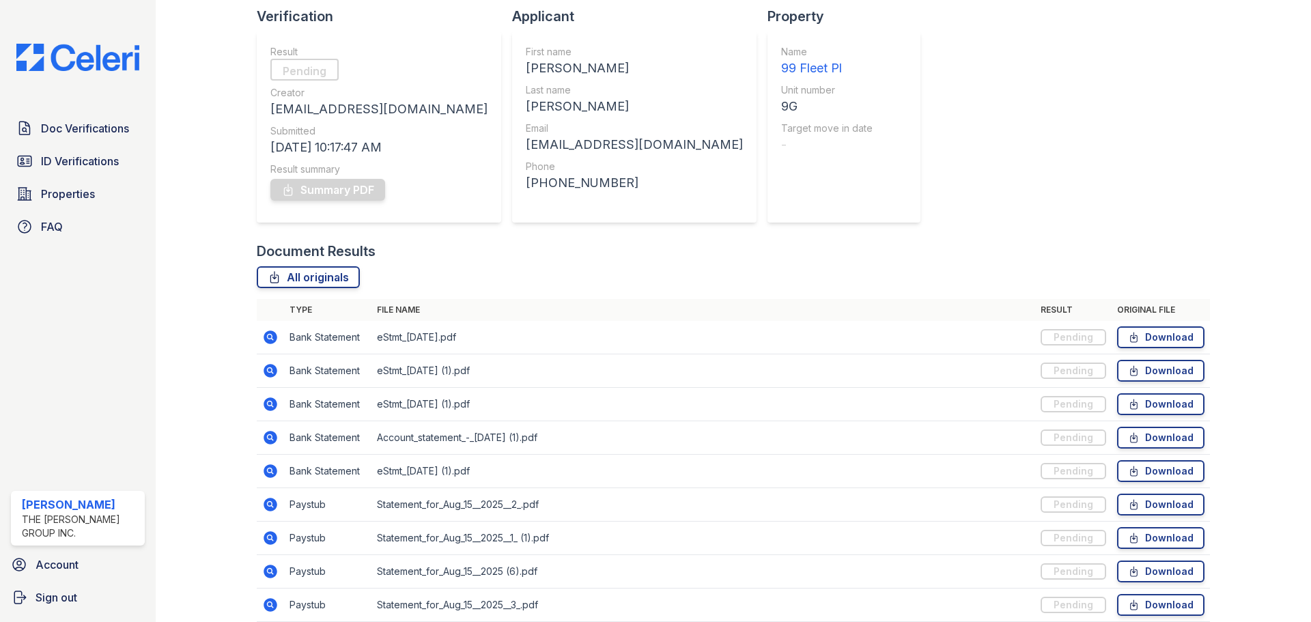
scroll to position [193, 0]
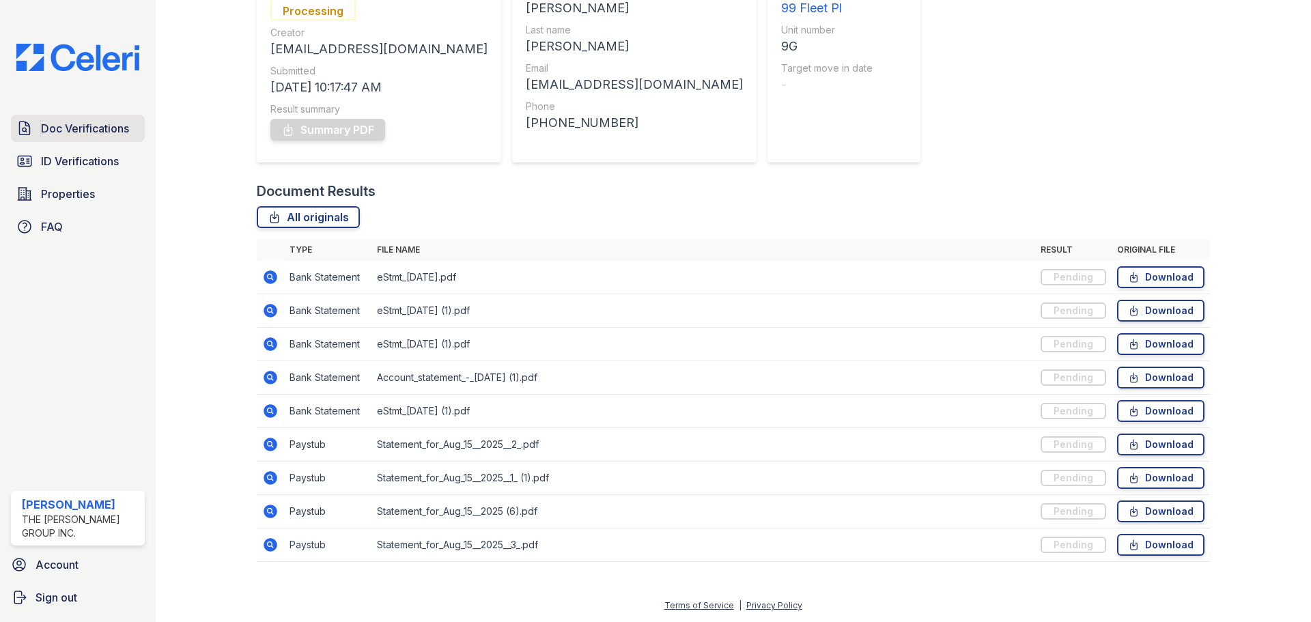
click at [100, 142] on link "Doc Verifications" at bounding box center [78, 128] width 134 height 27
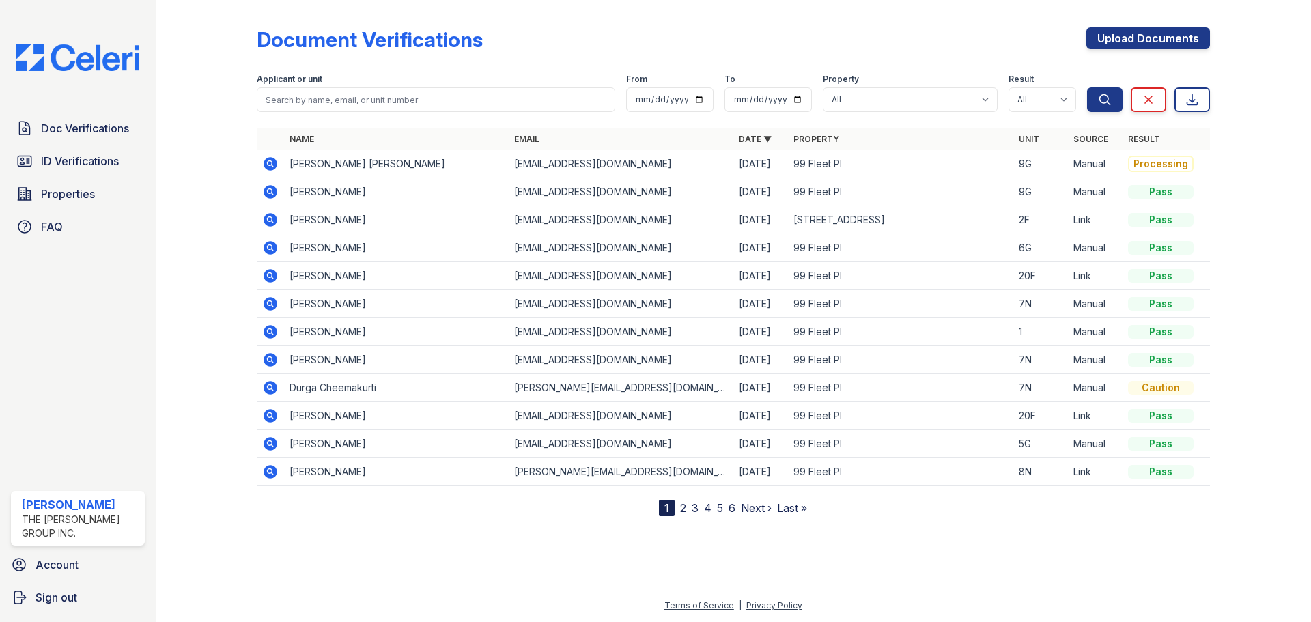
click at [269, 193] on icon at bounding box center [269, 190] width 3 height 3
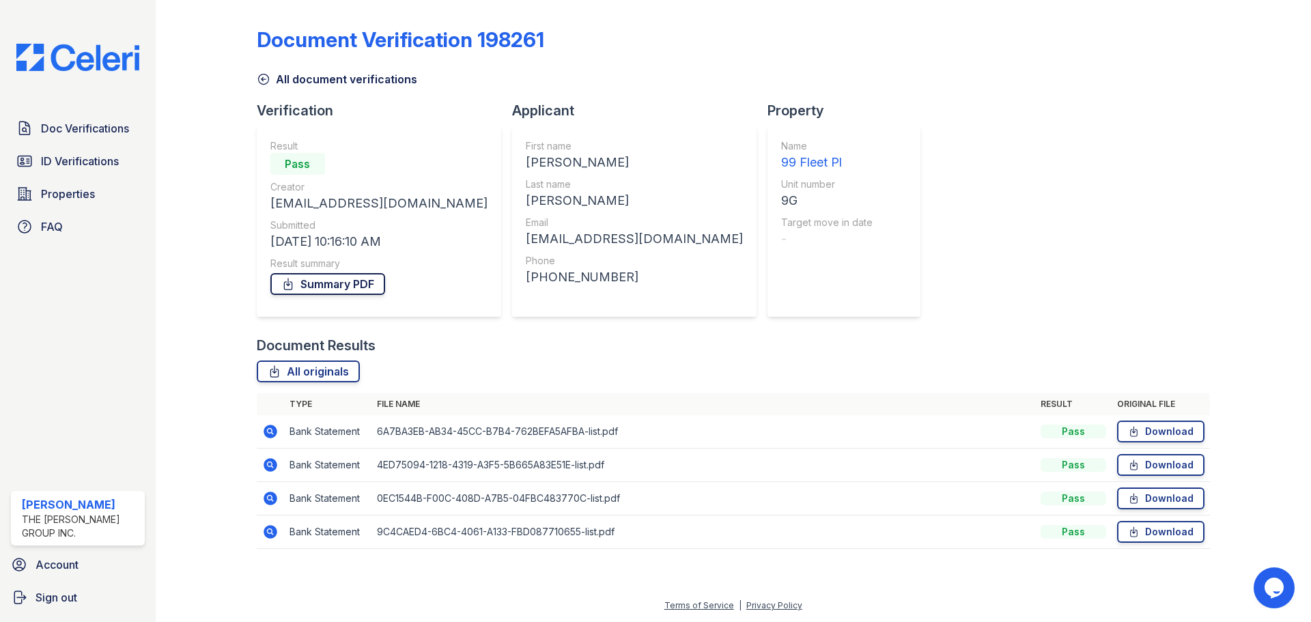
click at [343, 287] on link "Summary PDF" at bounding box center [327, 284] width 115 height 22
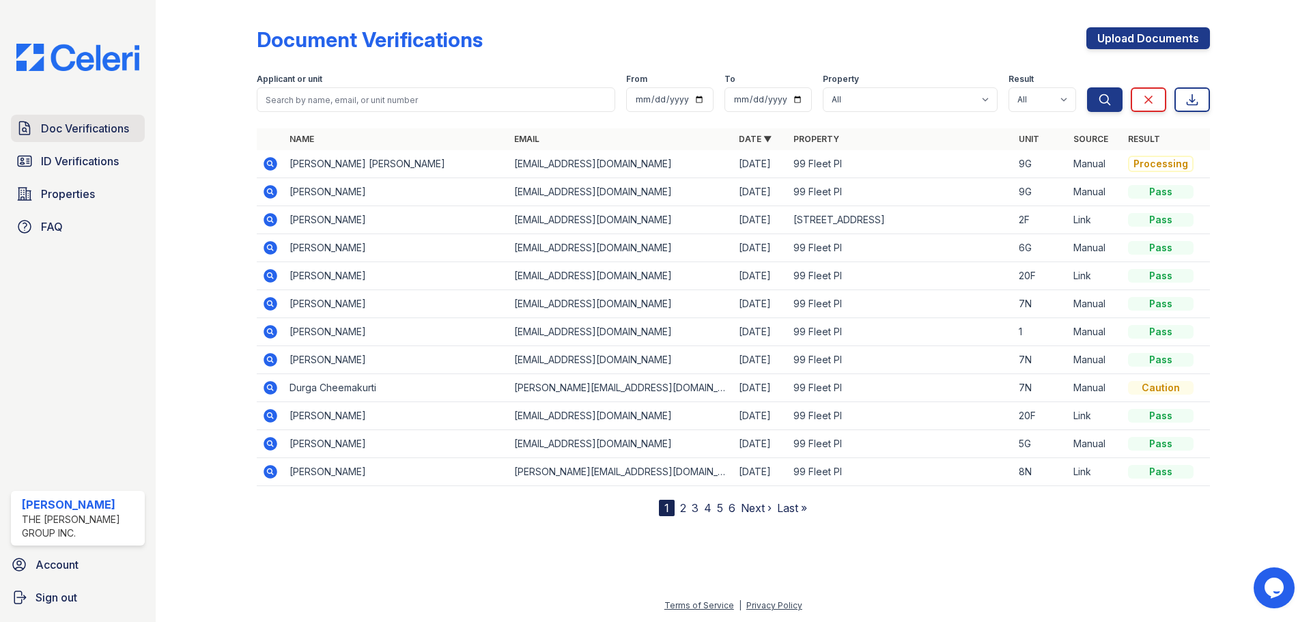
click at [94, 129] on span "Doc Verifications" at bounding box center [85, 128] width 88 height 16
click at [91, 165] on span "ID Verifications" at bounding box center [80, 161] width 78 height 16
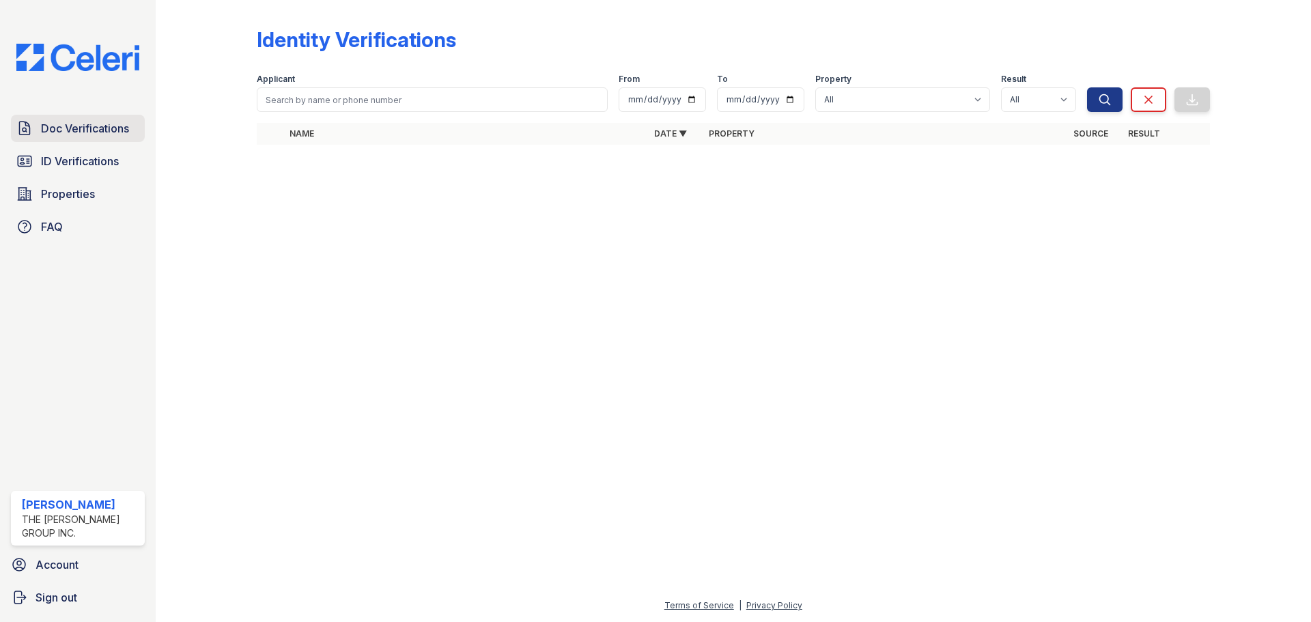
click at [91, 124] on span "Doc Verifications" at bounding box center [85, 128] width 88 height 16
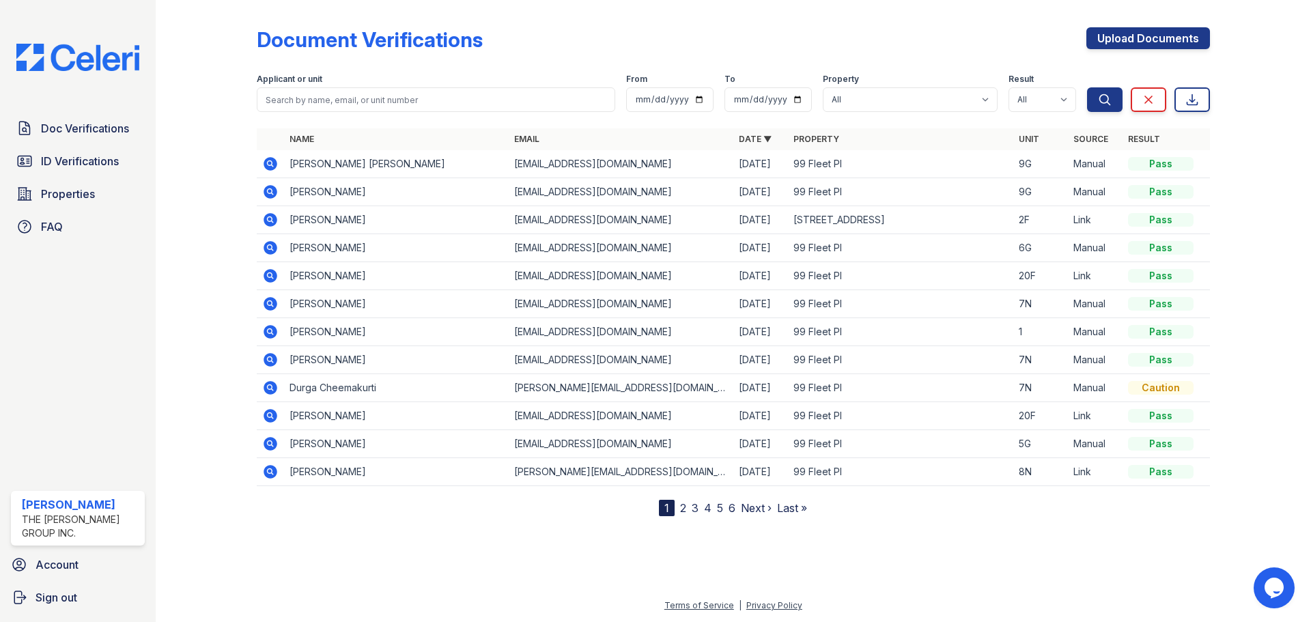
click at [266, 165] on icon at bounding box center [271, 164] width 14 height 14
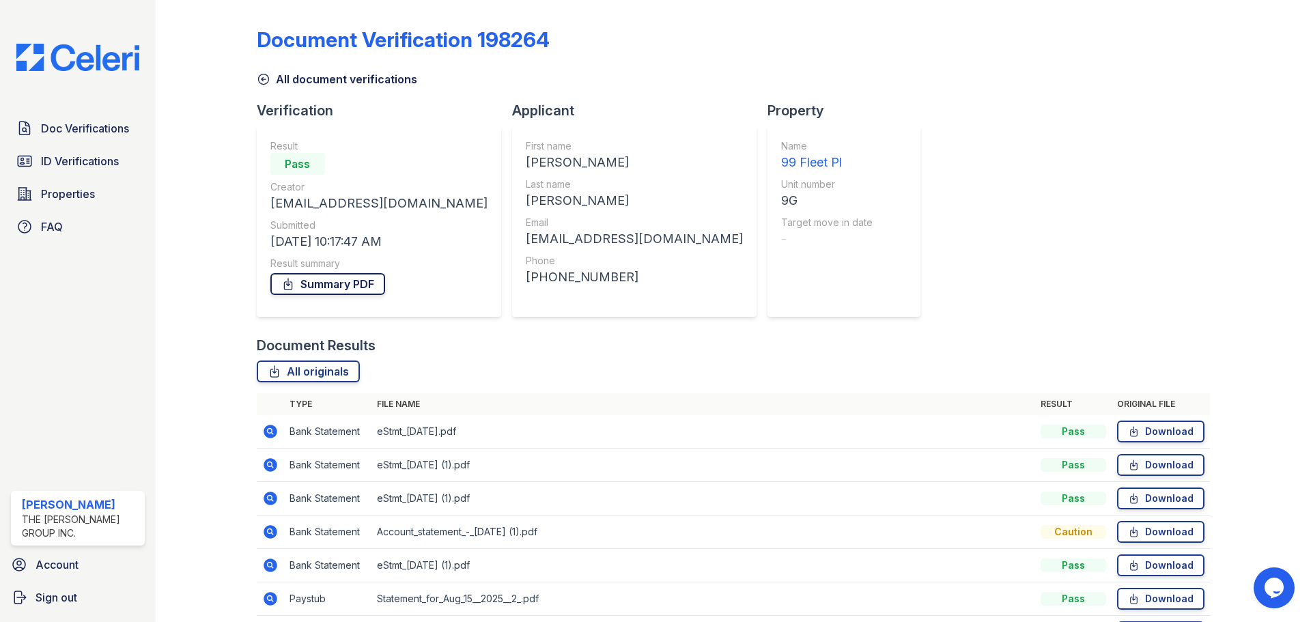
click at [302, 283] on link "Summary PDF" at bounding box center [327, 284] width 115 height 22
